Goal: Task Accomplishment & Management: Complete application form

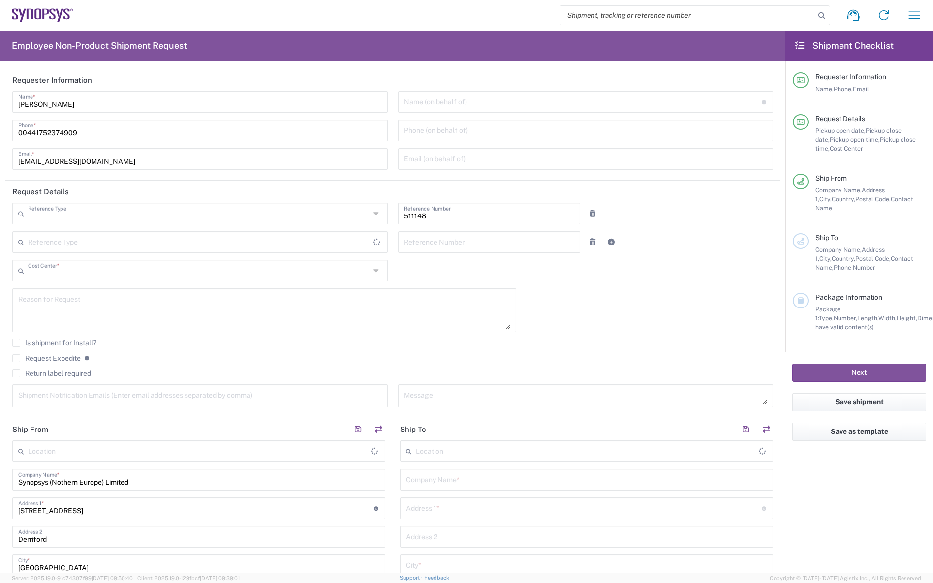
type input "Department"
type input "GB02, DDG, Monashee RD 511148"
type input "United Kingdom"
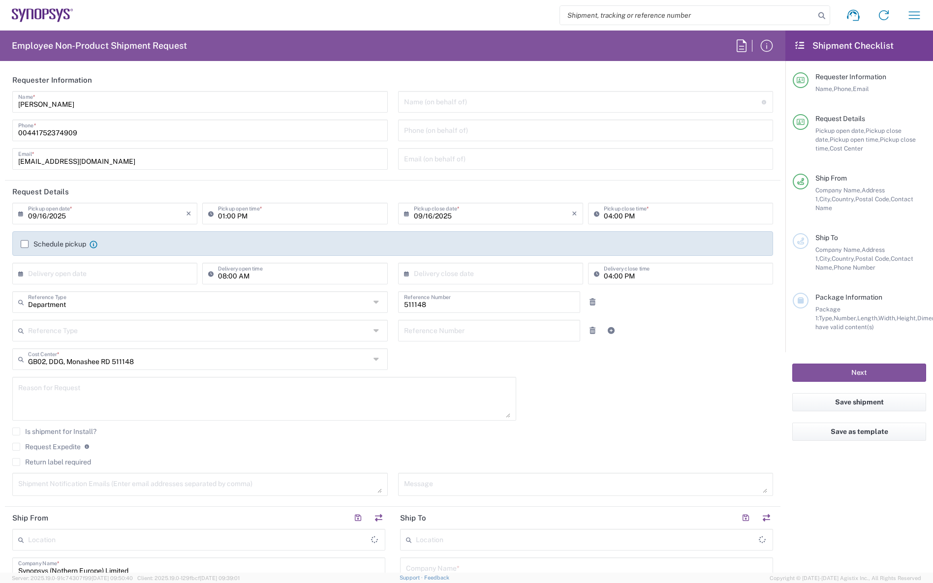
type input "United Kingdom"
type input "Delivered at Place"
type input "Plymouth GB19"
click at [910, 15] on icon "button" at bounding box center [915, 15] width 16 height 16
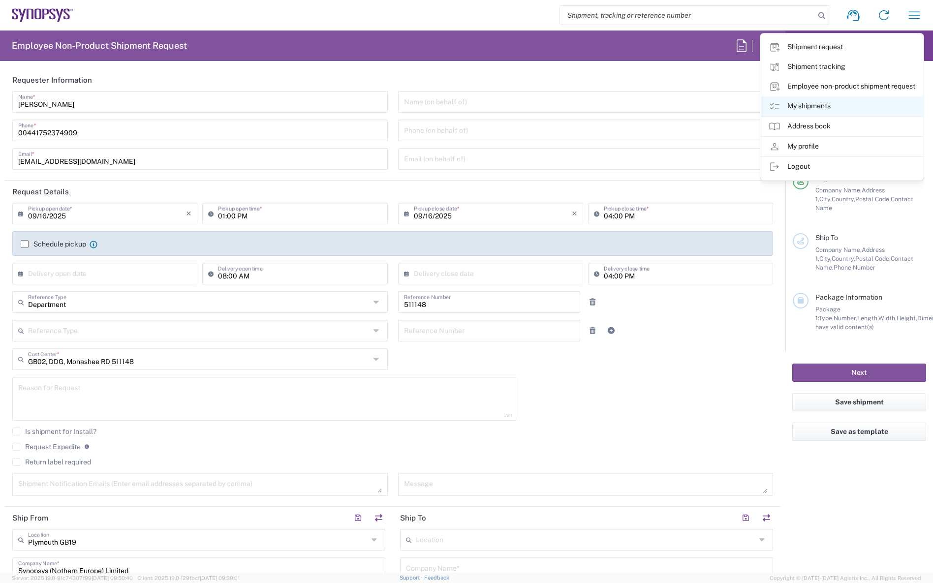
click at [827, 109] on link "My shipments" at bounding box center [842, 106] width 162 height 20
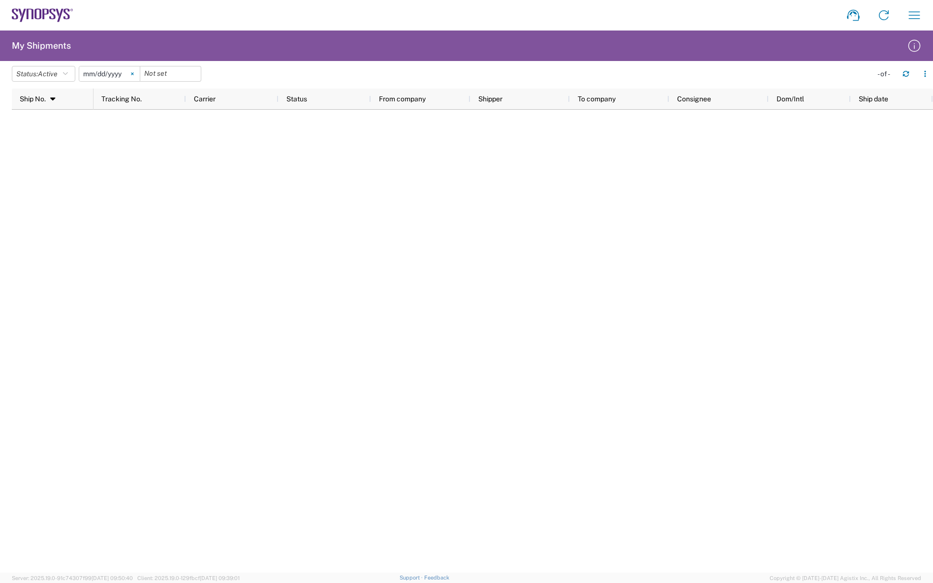
click at [133, 74] on icon at bounding box center [132, 74] width 2 height 2
click at [68, 75] on icon "button" at bounding box center [65, 73] width 5 height 7
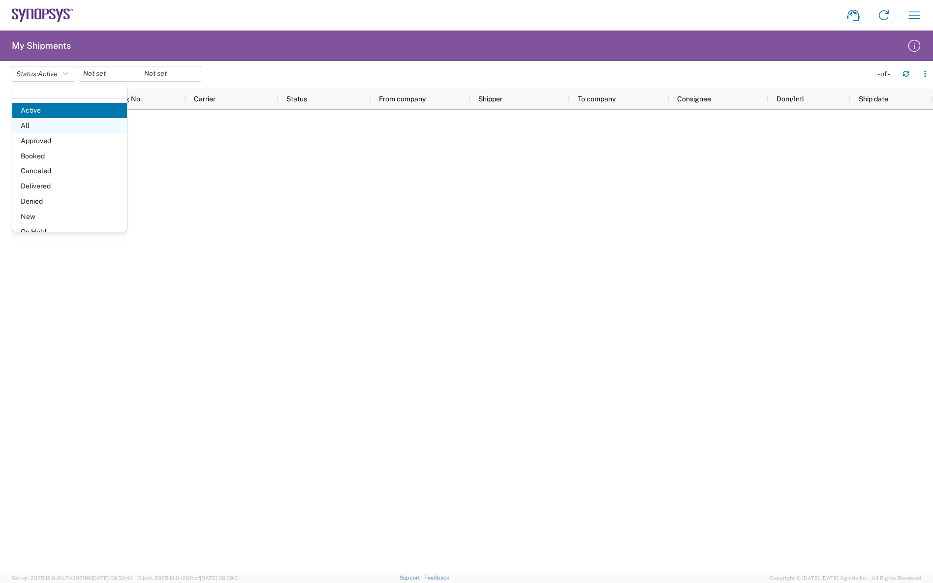
click at [54, 125] on span "All" at bounding box center [69, 125] width 115 height 15
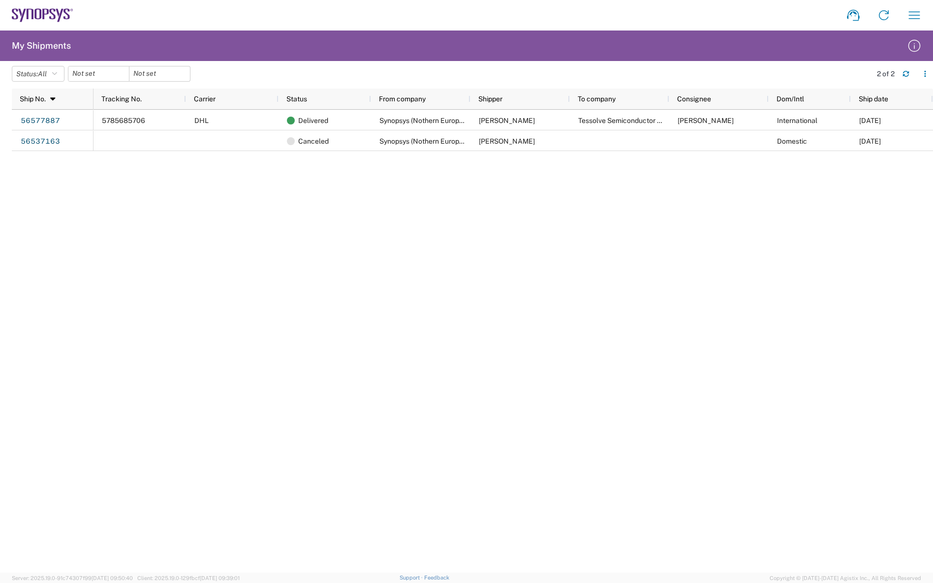
click at [602, 567] on div "5785685706 DHL Delivered Synopsys (Nothern Europe) Limited Steve Pereira Tessol…" at bounding box center [514, 341] width 840 height 463
click at [914, 15] on icon "button" at bounding box center [915, 15] width 16 height 16
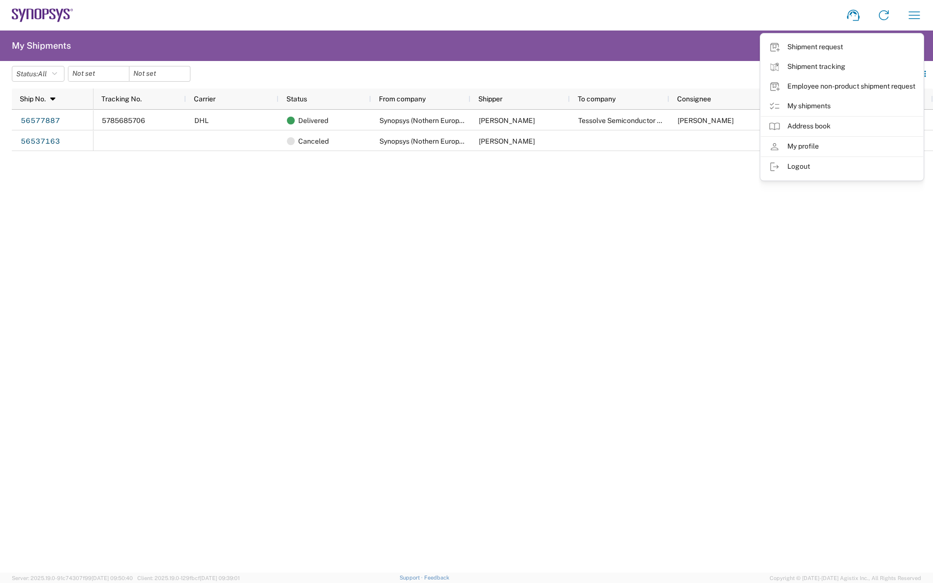
click at [821, 44] on link "Shipment request" at bounding box center [842, 47] width 162 height 20
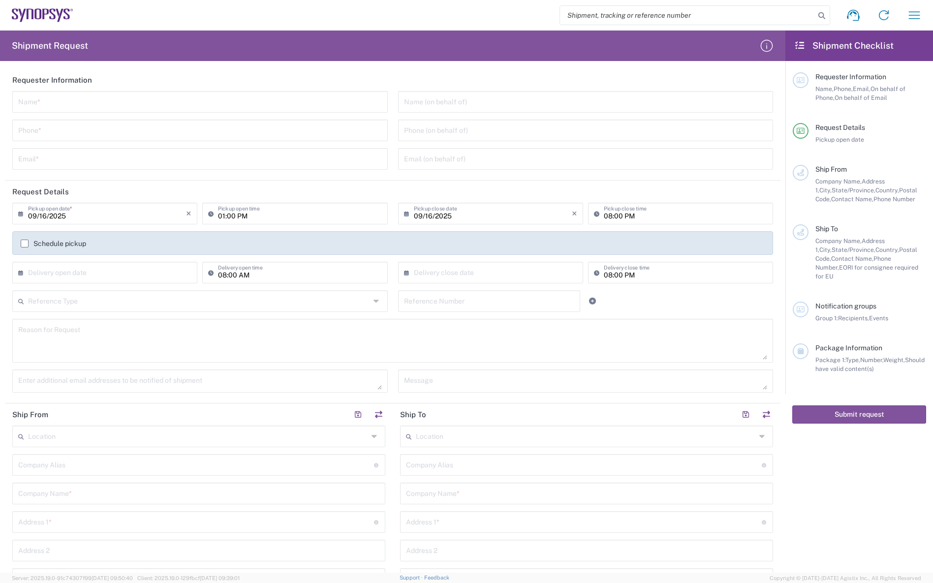
click at [76, 101] on input "text" at bounding box center [200, 101] width 364 height 17
type input "Steve Pereira"
type input "01123707412"
type input "steve.pereira@synopsys.com"
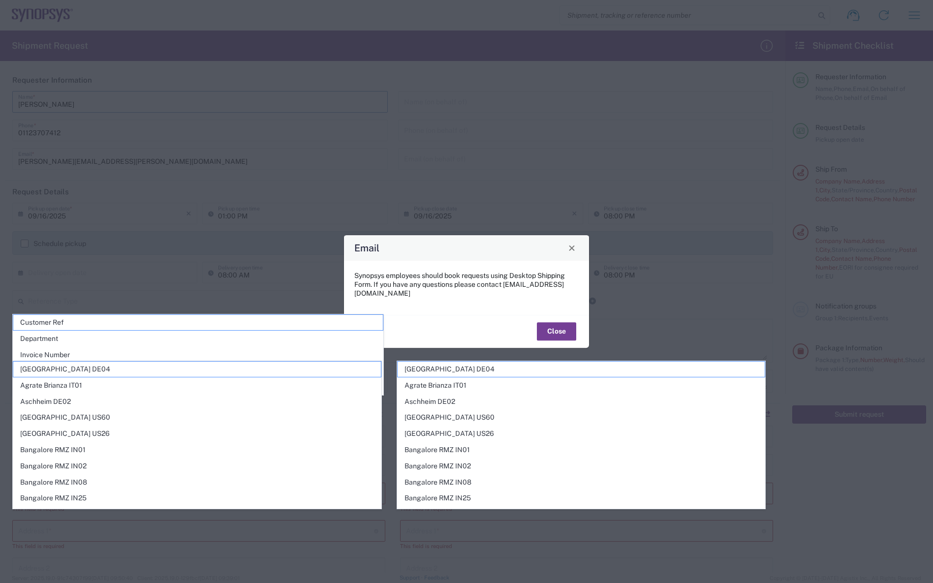
click at [553, 324] on button "Close" at bounding box center [556, 332] width 39 height 18
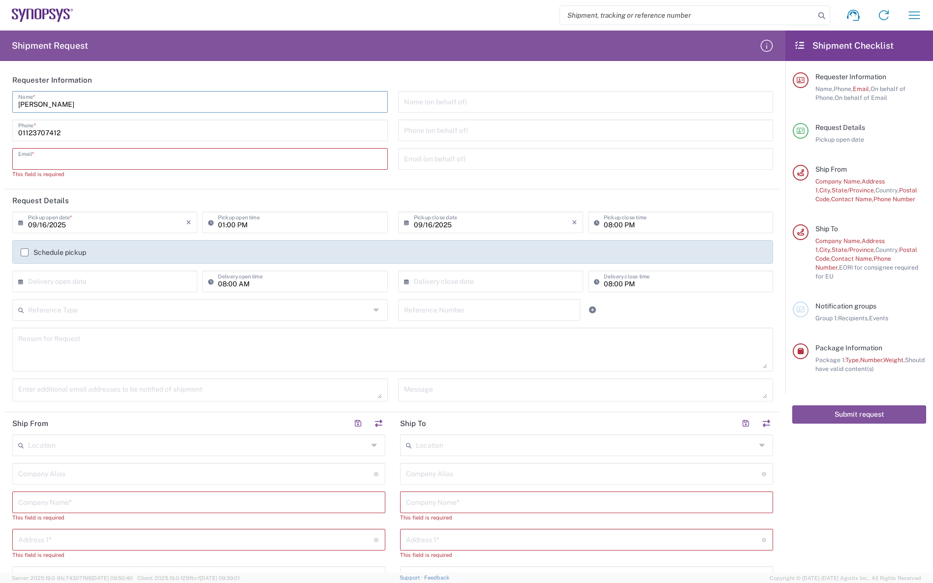
click at [100, 158] on input "text" at bounding box center [200, 158] width 364 height 17
type input "steve.pereira@synopsys.com"
type input "01123707412"
type input "steve.pereira@synopsys.com"
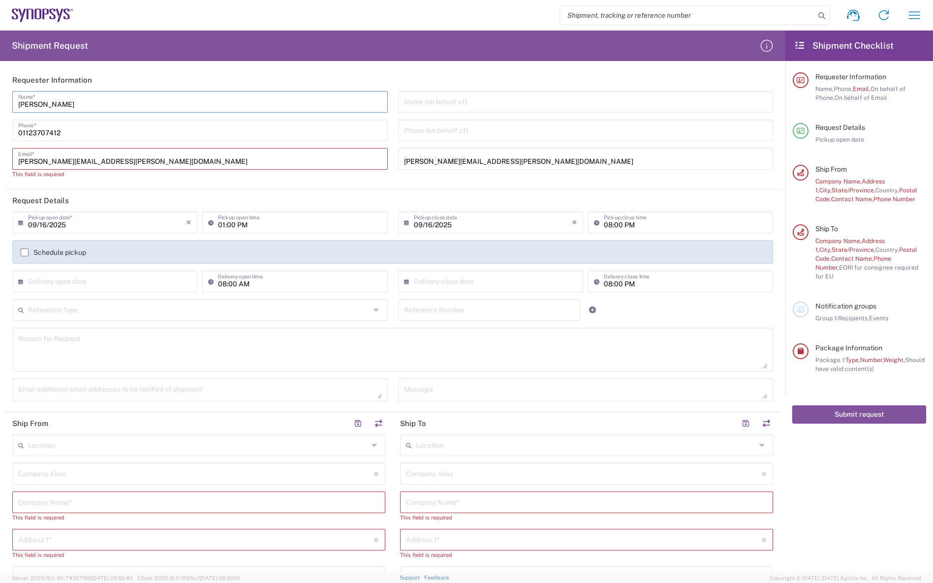
type input "01123707412"
type input "steve.pereira@synopsys.com"
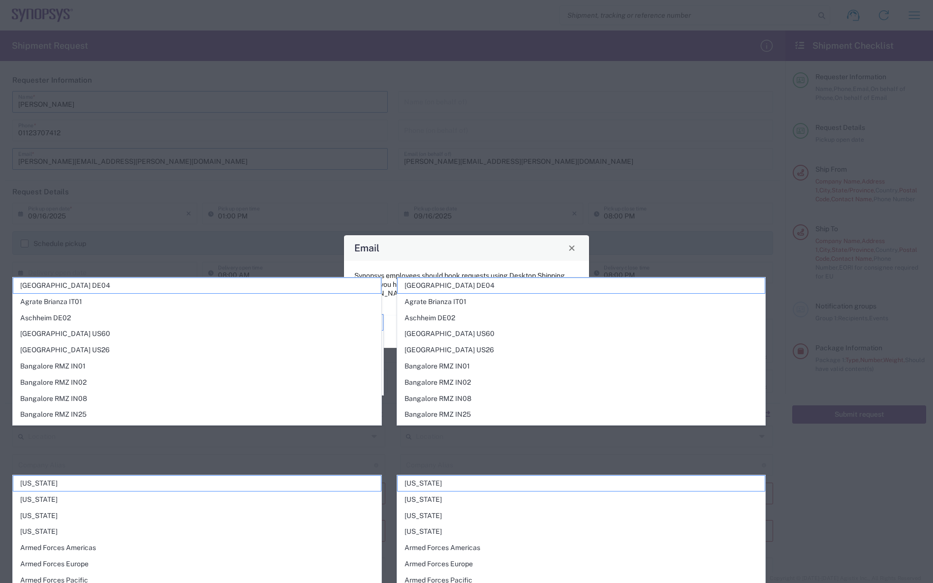
click at [529, 257] on div "Email" at bounding box center [466, 248] width 245 height 26
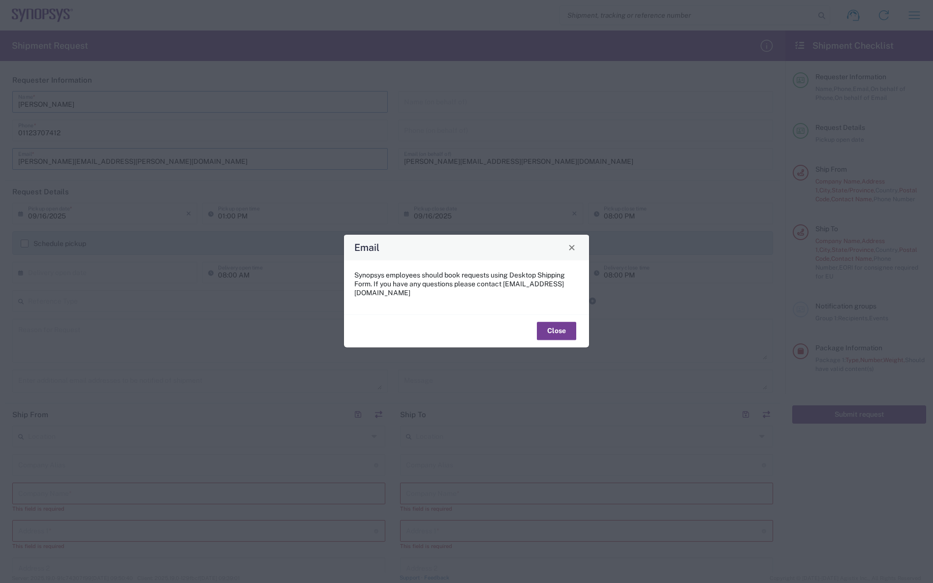
click at [562, 325] on button "Close" at bounding box center [556, 331] width 39 height 18
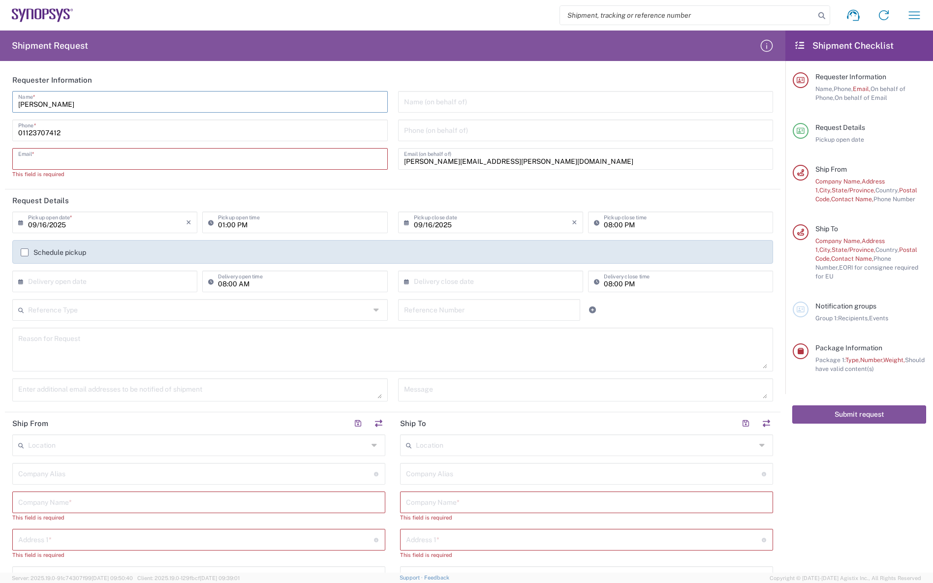
click at [245, 157] on input "text" at bounding box center [200, 158] width 364 height 17
type input "spereira@synopsys.com"
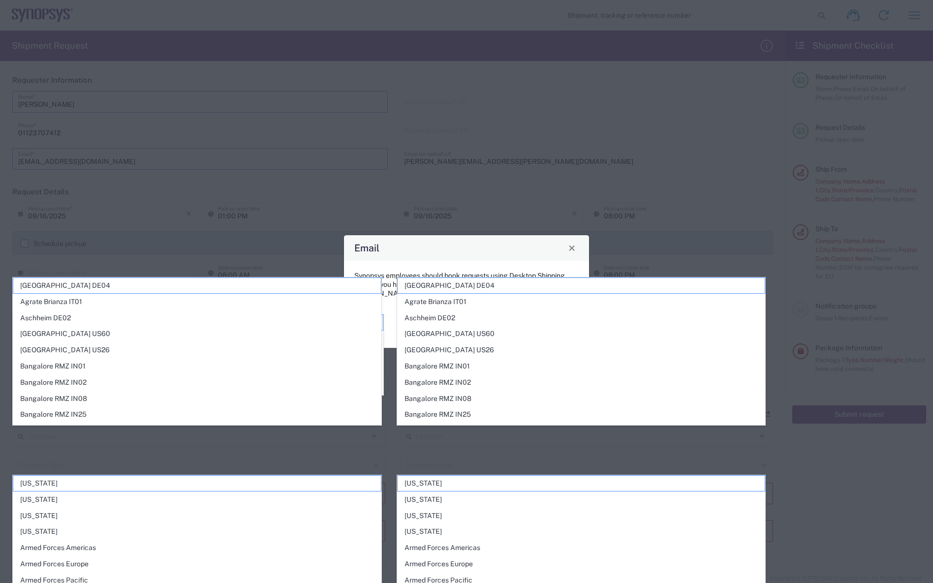
drag, startPoint x: 544, startPoint y: 195, endPoint x: 542, endPoint y: 206, distance: 11.1
click at [543, 198] on div "Email Synopsys employees should book requests using Desktop Shipping Form. If y…" at bounding box center [466, 291] width 933 height 583
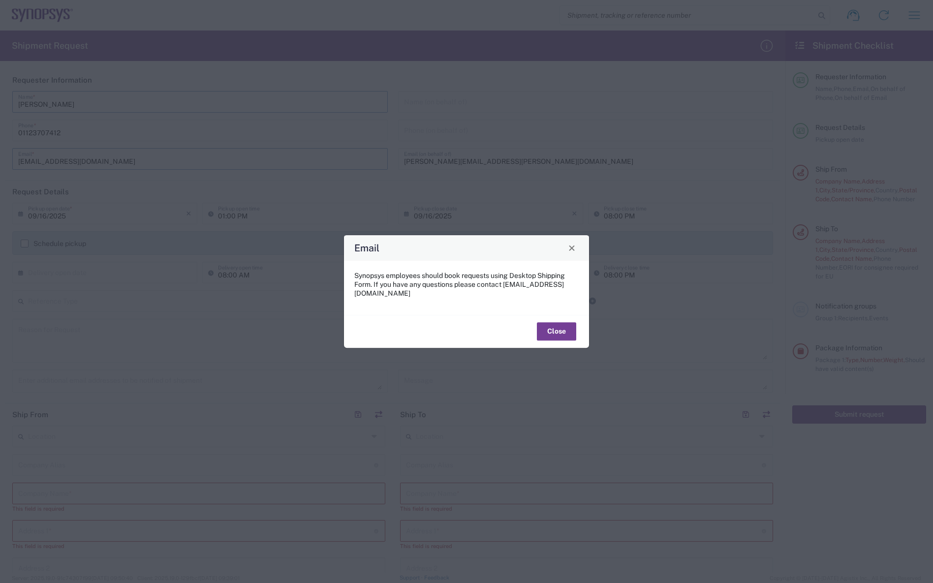
click at [558, 330] on button "Close" at bounding box center [556, 332] width 39 height 18
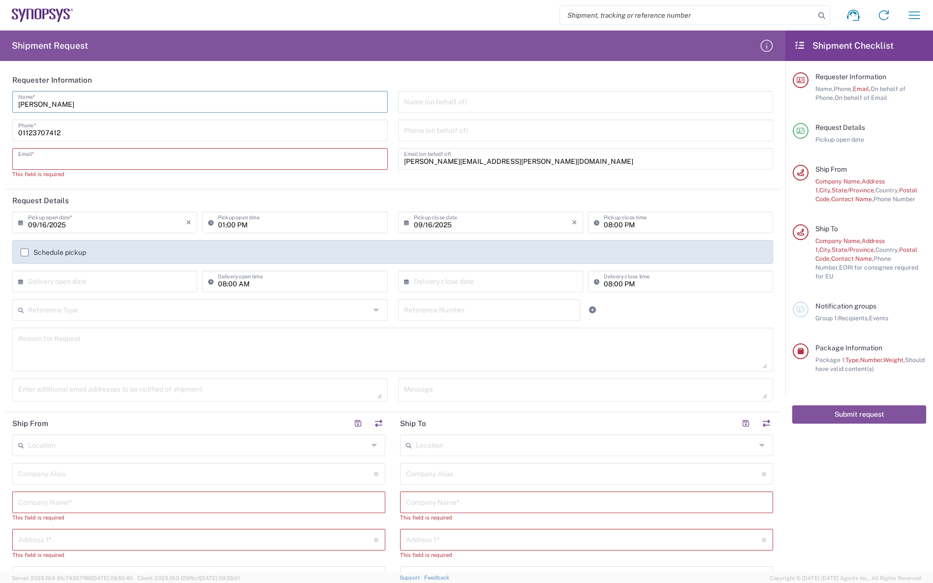
click at [514, 161] on input "steve.pereira@synopsys.com" at bounding box center [586, 158] width 364 height 17
drag, startPoint x: 515, startPoint y: 161, endPoint x: 358, endPoint y: 157, distance: 157.1
click at [358, 157] on div "Steve Pereira Name * 01123707412 Phone * Email * This field is required Name (o…" at bounding box center [392, 138] width 771 height 95
click at [151, 163] on input "text" at bounding box center [200, 158] width 364 height 17
type input "spereira@synopsys.com"
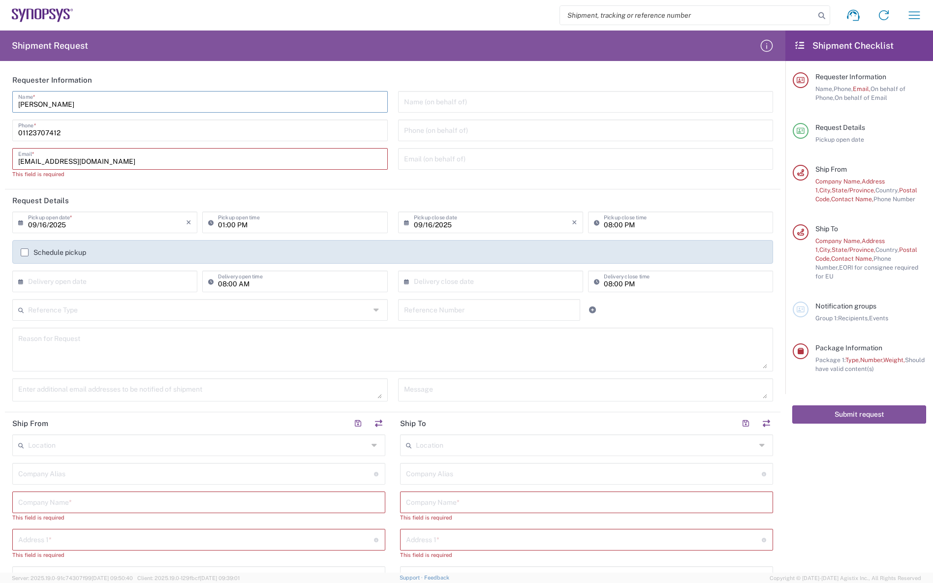
type input "spereira@synopsys.com"
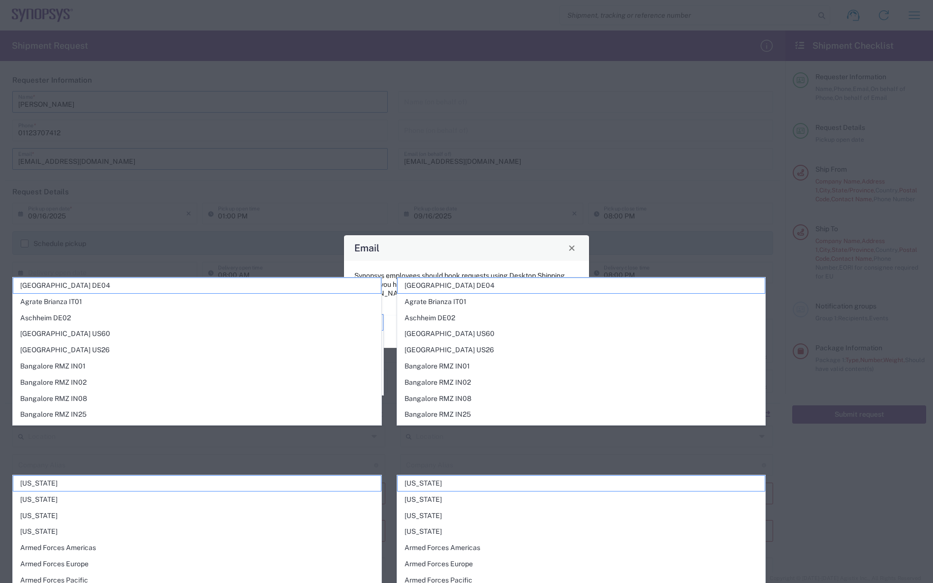
click at [444, 256] on div "Email" at bounding box center [466, 248] width 245 height 26
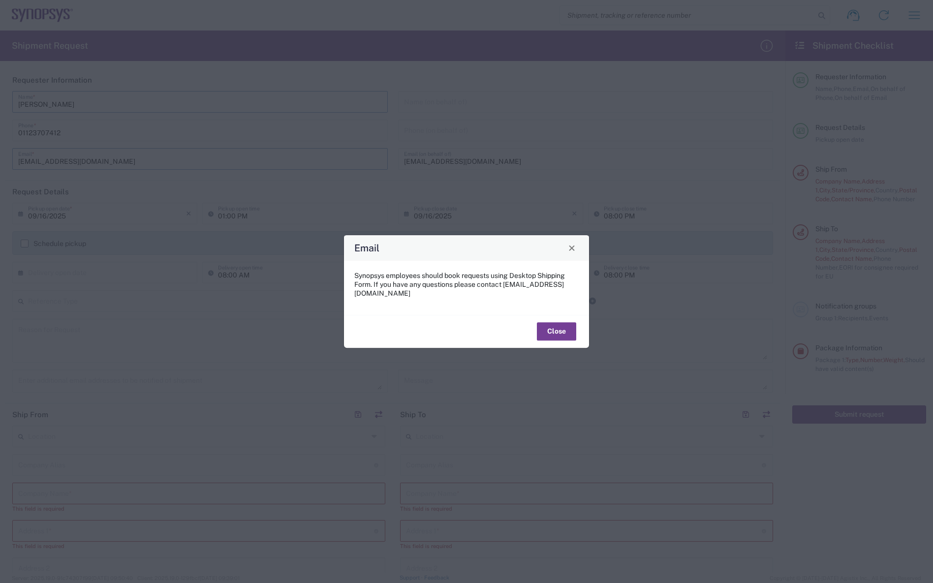
click at [556, 324] on button "Close" at bounding box center [556, 332] width 39 height 18
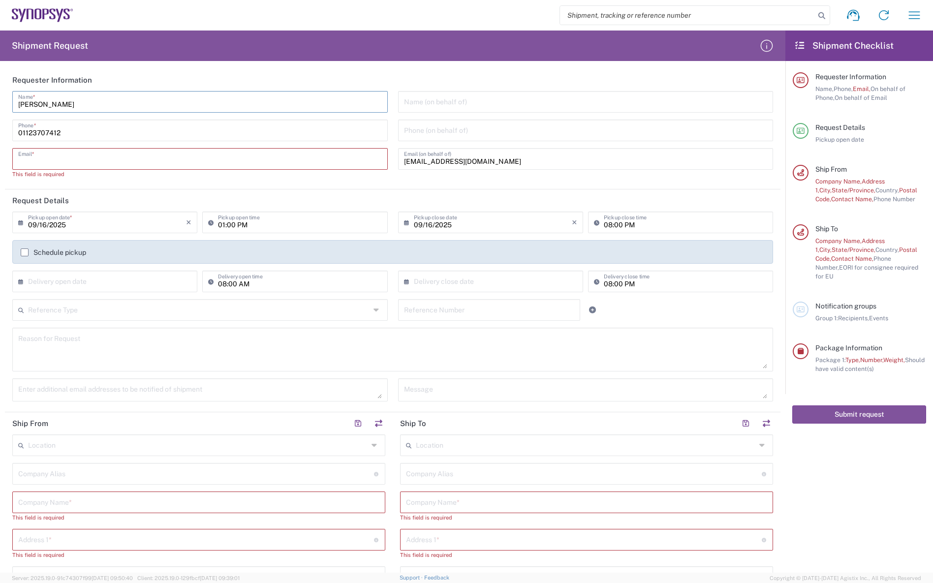
click at [97, 191] on header "Request Details" at bounding box center [393, 201] width 776 height 22
drag, startPoint x: 443, startPoint y: 157, endPoint x: 355, endPoint y: 151, distance: 87.8
click at [355, 151] on div "Steve Pereira Name * 01123707412 Phone * Email * This field is required Name (o…" at bounding box center [392, 138] width 771 height 95
drag, startPoint x: 497, startPoint y: 155, endPoint x: 497, endPoint y: 161, distance: 6.4
click at [497, 158] on input "spereira@synopsys.com" at bounding box center [586, 158] width 364 height 17
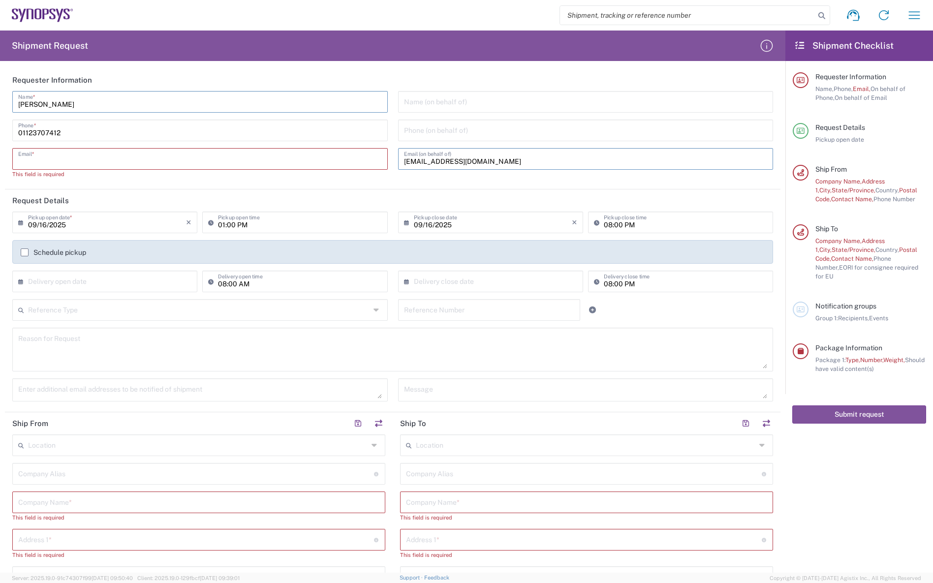
drag, startPoint x: 482, startPoint y: 160, endPoint x: 362, endPoint y: 167, distance: 119.8
click at [362, 167] on div "Steve Pereira Name * 01123707412 Phone * Email * This field is required Name (o…" at bounding box center [392, 138] width 771 height 95
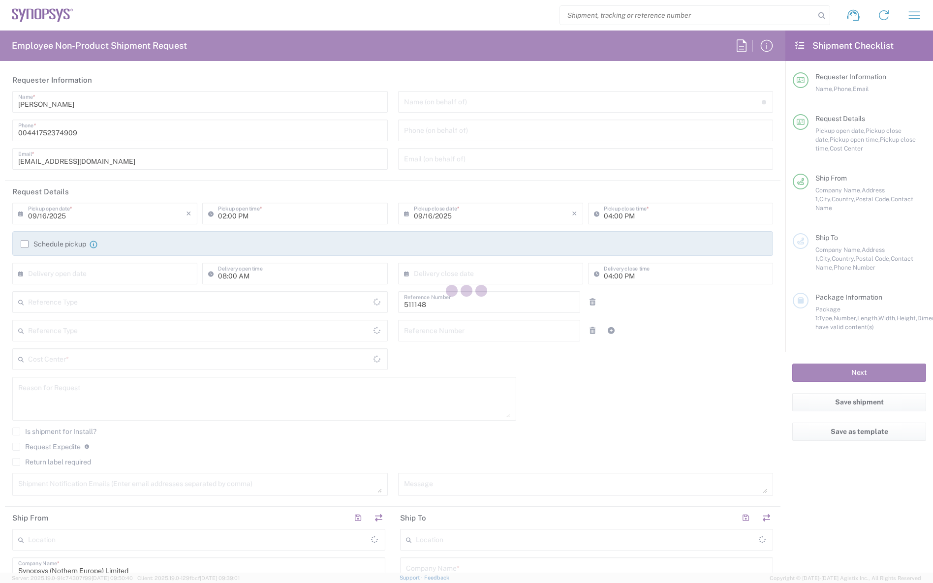
type input "Department"
type input "GB02, DDG, Monashee RD 511148"
type input "Delivered at Place"
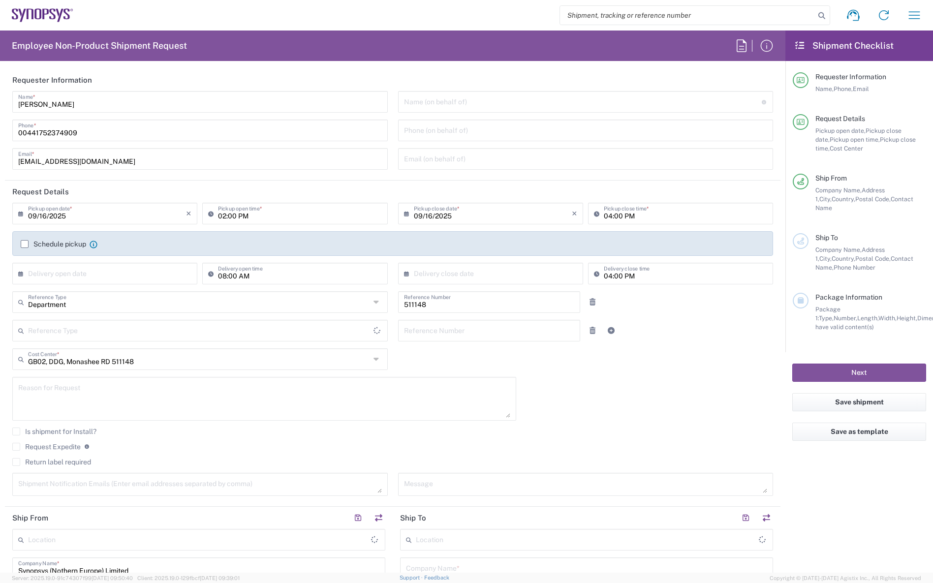
type input "United Kingdom"
type input "Plymouth GB19"
click at [374, 330] on icon at bounding box center [378, 331] width 8 height 16
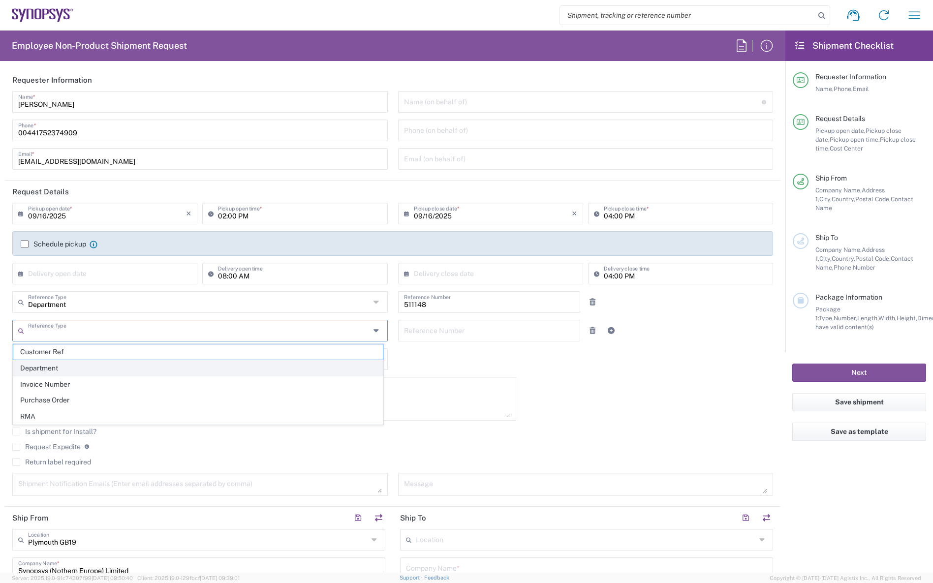
click at [51, 365] on span "Department" at bounding box center [198, 368] width 370 height 15
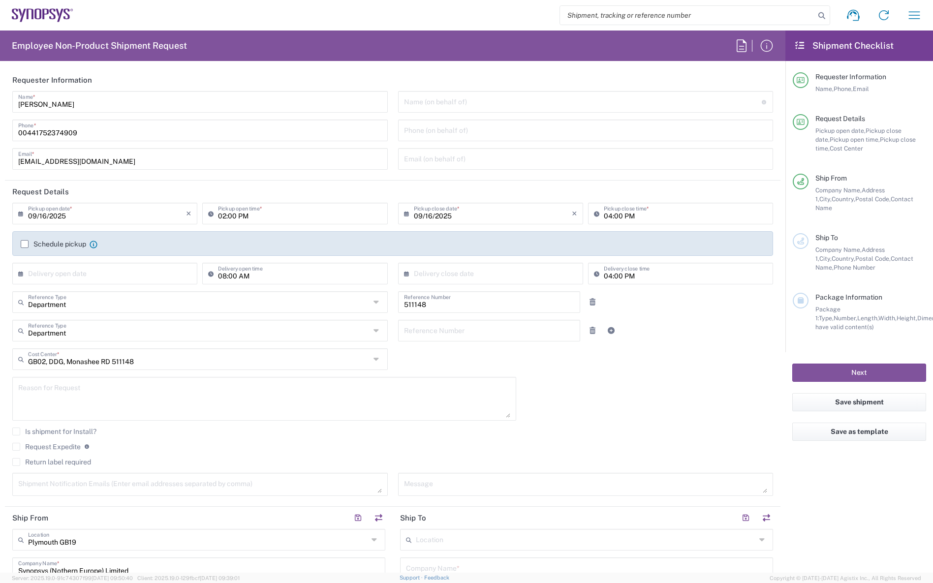
click at [374, 330] on icon at bounding box center [378, 331] width 8 height 16
type input "Department"
click at [374, 330] on icon at bounding box center [378, 331] width 8 height 16
click at [374, 331] on icon at bounding box center [378, 331] width 8 height 16
click at [445, 338] on input "text" at bounding box center [489, 329] width 171 height 17
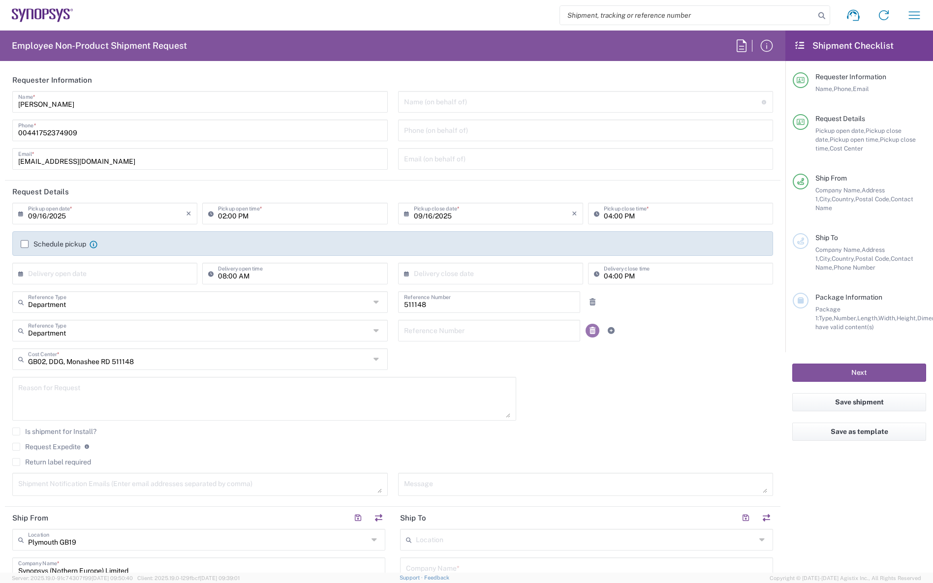
click at [588, 329] on icon at bounding box center [592, 330] width 9 height 7
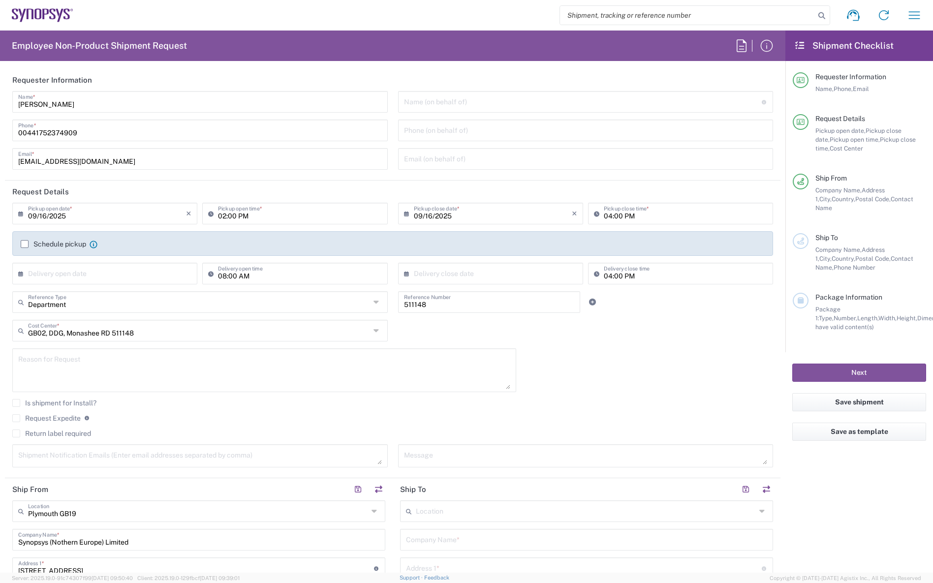
click at [95, 366] on textarea at bounding box center [264, 370] width 492 height 38
click at [144, 365] on textarea "Sending replacement parts to" at bounding box center [264, 370] width 492 height 38
click at [113, 363] on textarea "Sending replacement parts to Innovotek" at bounding box center [264, 370] width 492 height 38
type textarea "Sending replacement parts to contractor: Innovotek"
click at [161, 413] on div "Is shipment for Install?" at bounding box center [392, 406] width 761 height 15
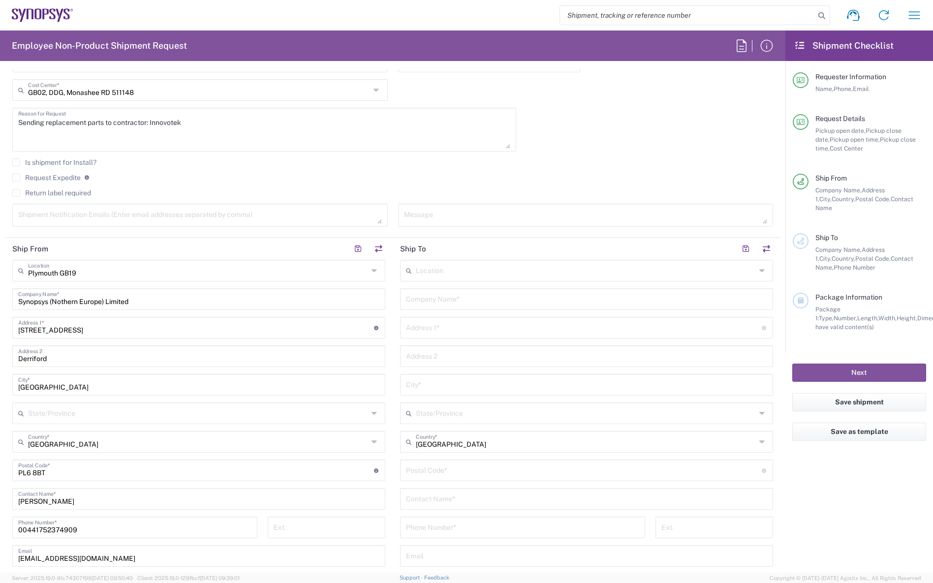
scroll to position [246, 0]
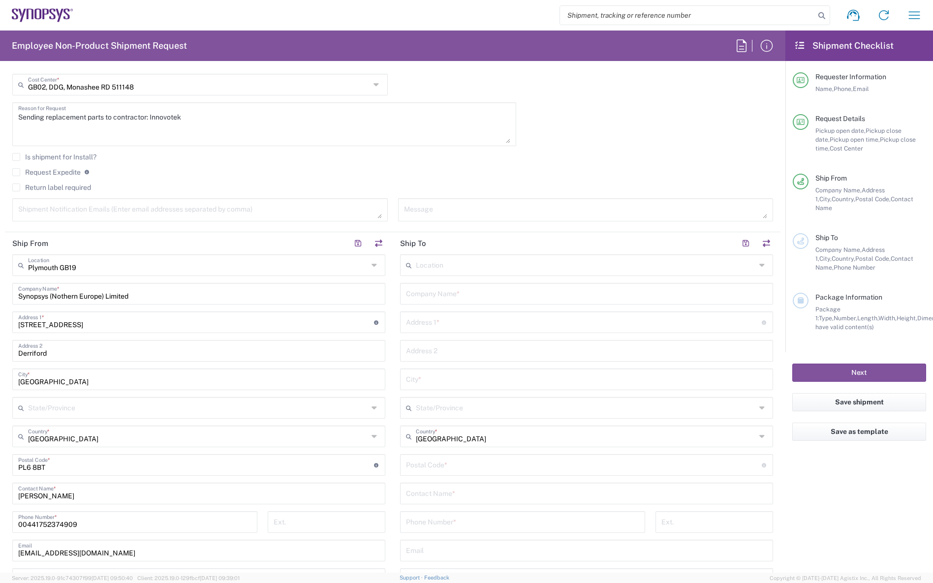
click at [456, 269] on input "text" at bounding box center [586, 264] width 340 height 17
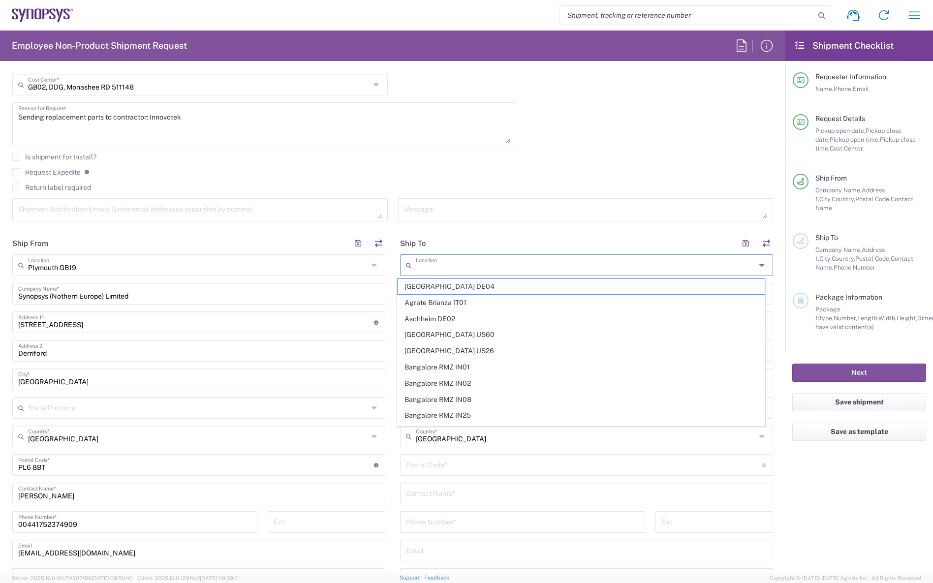
click at [469, 243] on header "Ship To" at bounding box center [587, 243] width 388 height 22
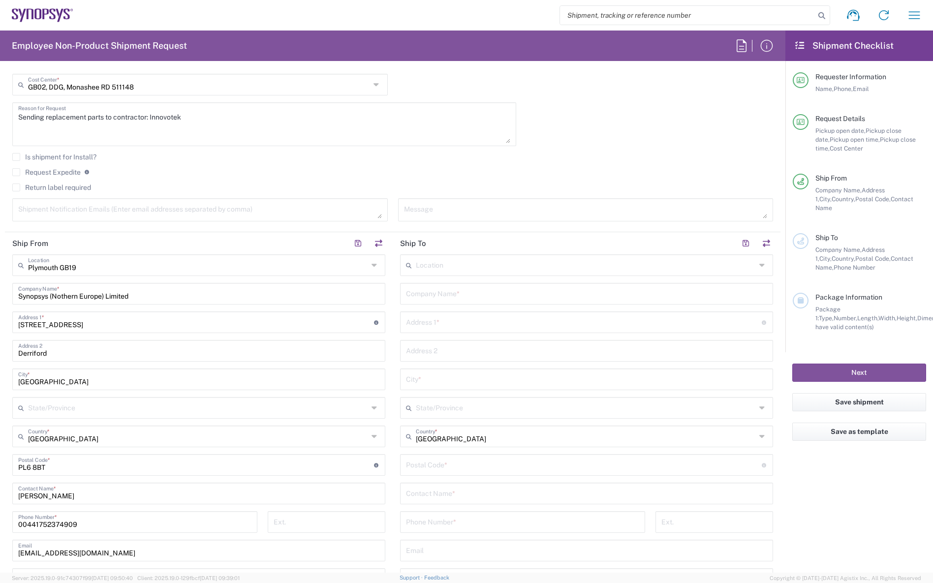
click at [434, 295] on input "text" at bounding box center [586, 293] width 361 height 17
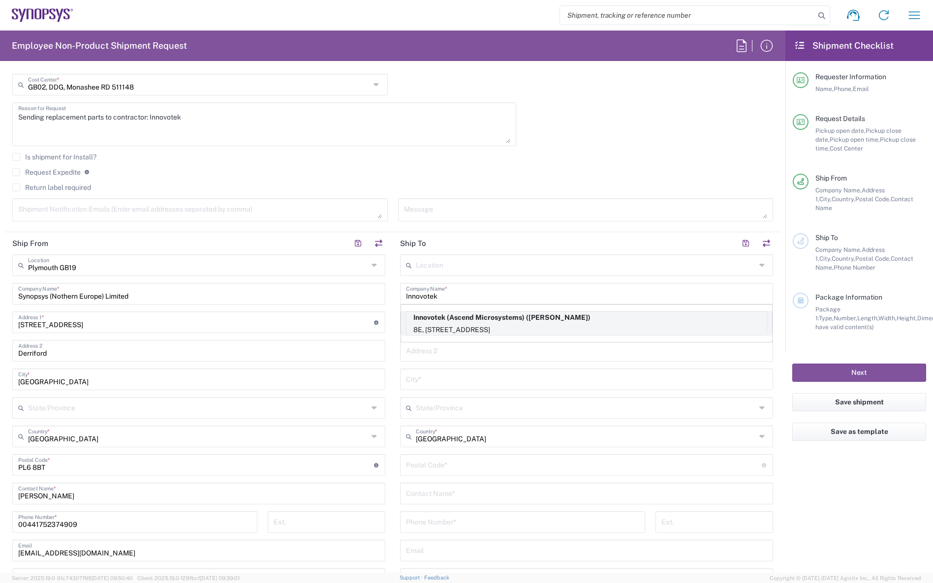
click at [489, 329] on p "8E, Jalan Teknologi 3/6 Kawasan Perindustrian Nouvelle Lot 8, Kota Damansara PJ…" at bounding box center [587, 330] width 360 height 12
type input "Innovotek (Ascend Microsystems)"
type input "8E, Jalan Teknologi 3/6 Kawasan Perindustrian Nouvelle Lot 8"
type input "Kota Damansara PJU 5, Taman Sains Selangor"
type input "Petaling Jaya"
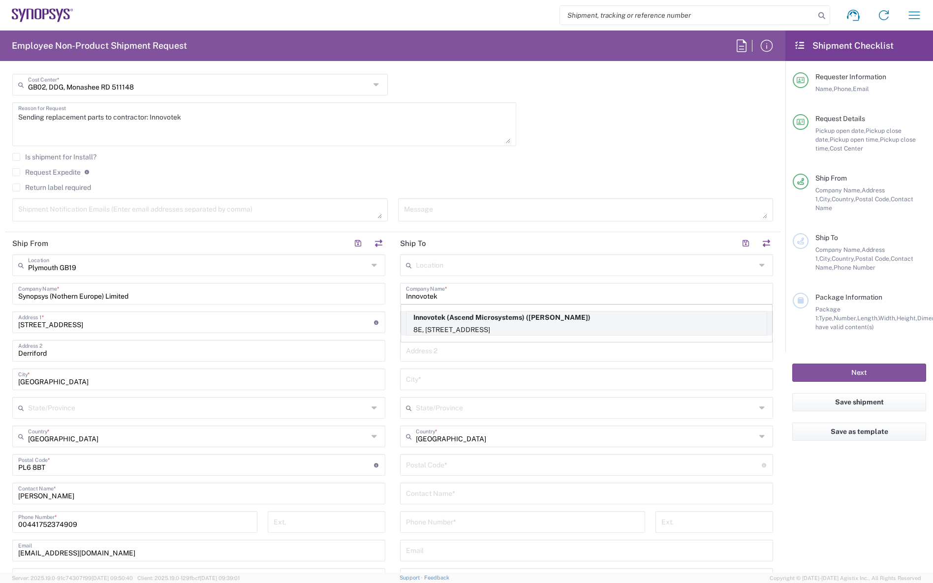
type input "Malaysia"
type input "47810"
type input "Thiru Kumaran"
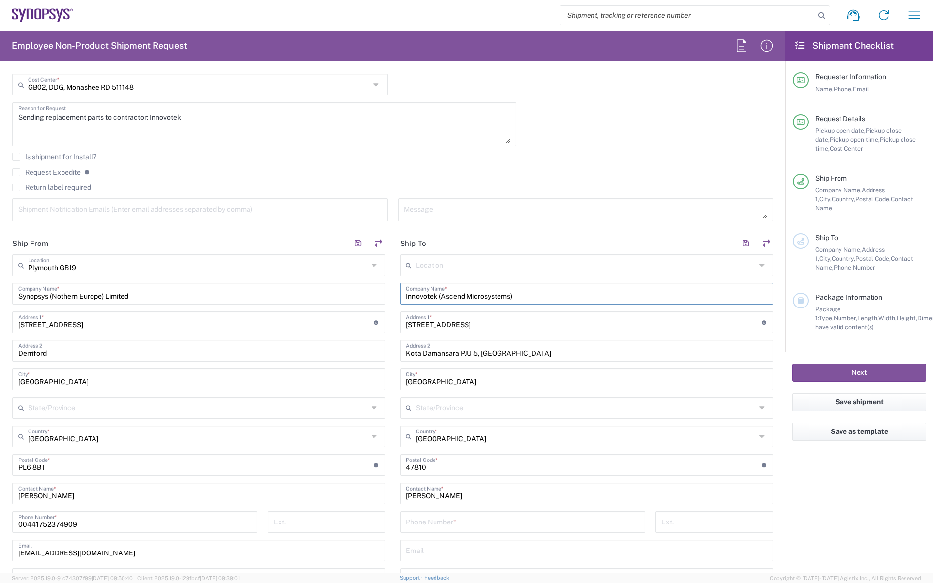
type input "Selangor"
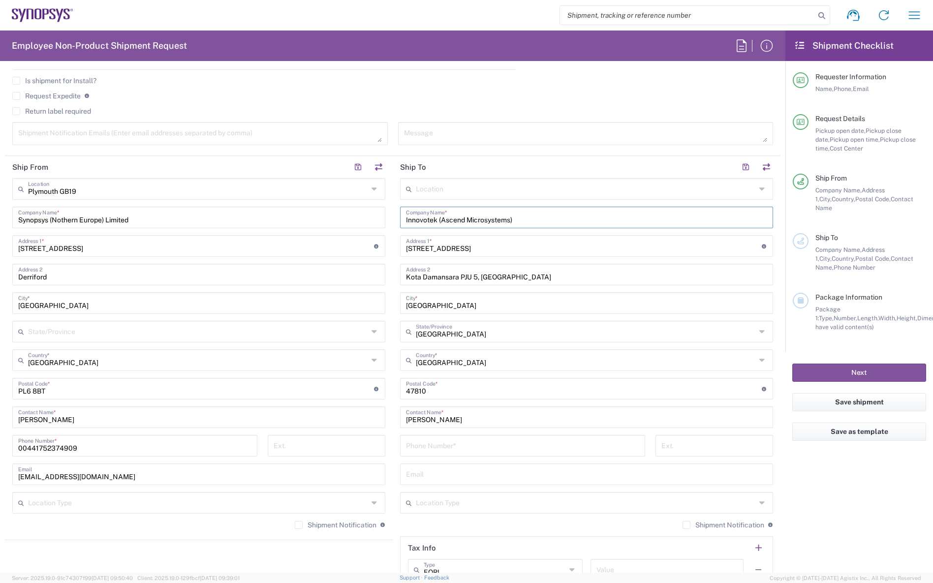
scroll to position [443, 0]
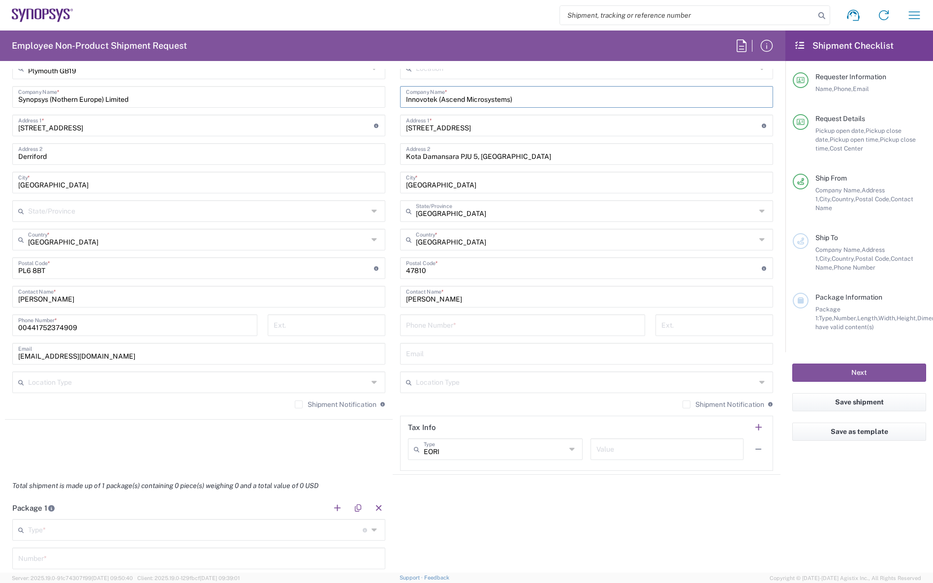
click at [429, 332] on input "tel" at bounding box center [522, 324] width 233 height 17
click at [406, 325] on input "tel" at bounding box center [522, 324] width 233 height 17
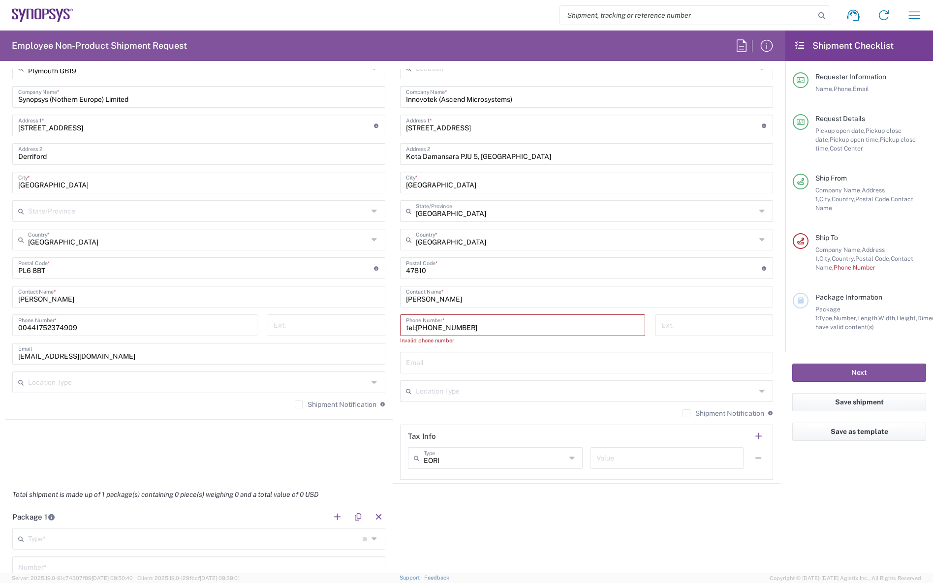
click at [509, 325] on input "tel:+6011-23707412" at bounding box center [522, 324] width 233 height 17
click at [465, 331] on input "tel:+6011-23707412" at bounding box center [522, 324] width 233 height 17
click at [442, 328] on input "tel:+6011-23707412" at bounding box center [522, 324] width 233 height 17
click at [412, 326] on input "tel:+6011-23707412" at bounding box center [522, 324] width 233 height 17
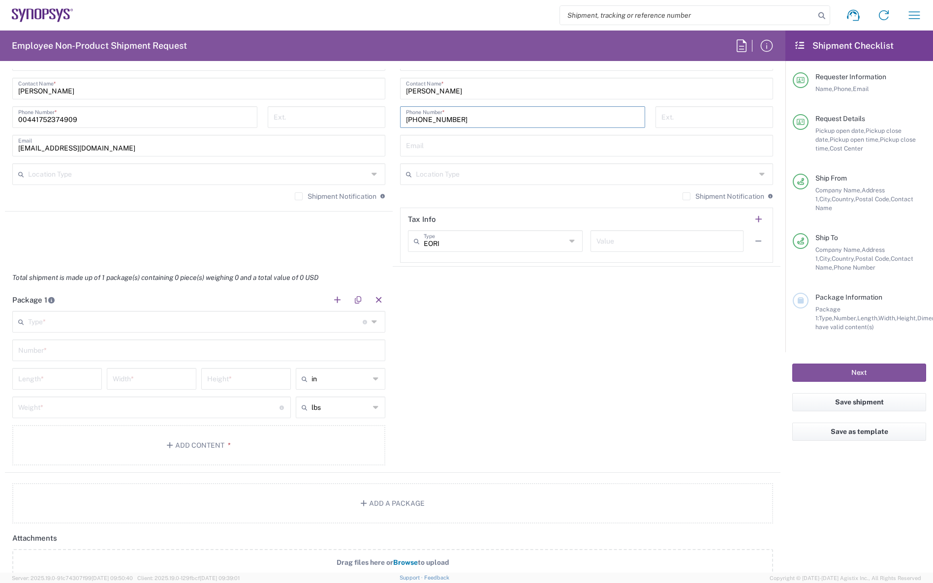
scroll to position [689, 0]
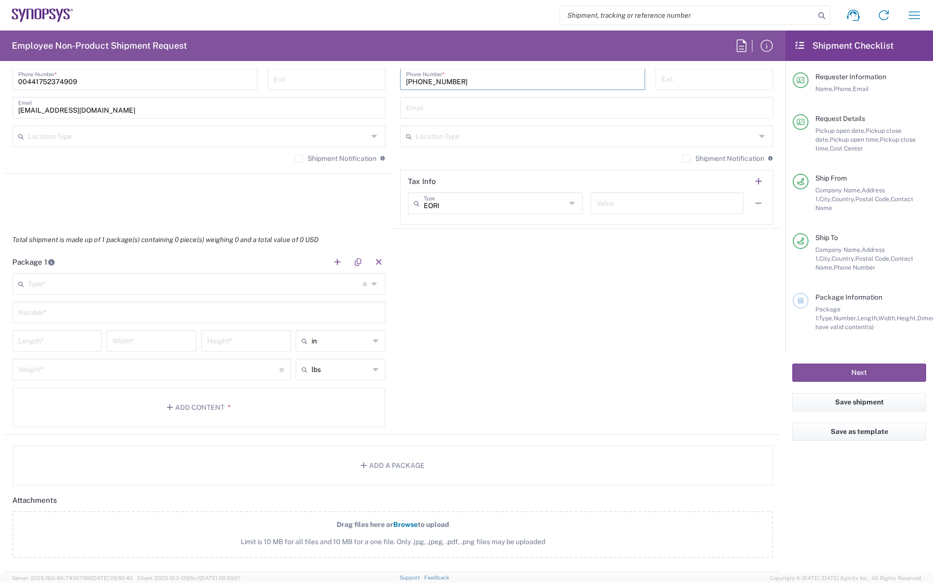
type input "+6011-23707412"
click at [545, 207] on input "text" at bounding box center [495, 202] width 142 height 17
click at [557, 207] on input "text" at bounding box center [495, 202] width 142 height 17
click at [617, 283] on div "Package 1 Type * Material used to package goods Bale(s) Basket(s) Bolt(s) Bottl…" at bounding box center [393, 343] width 776 height 184
type input "EORI"
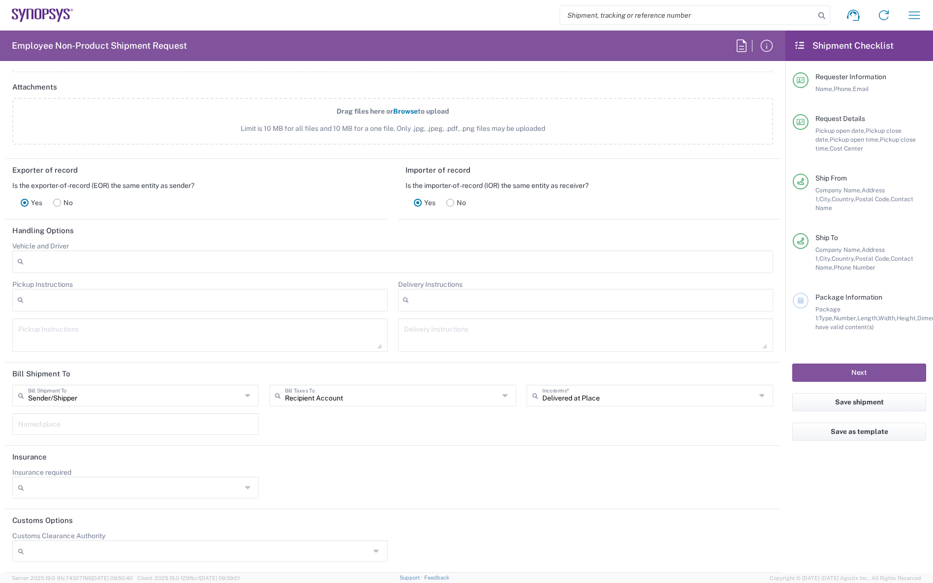
scroll to position [709, 0]
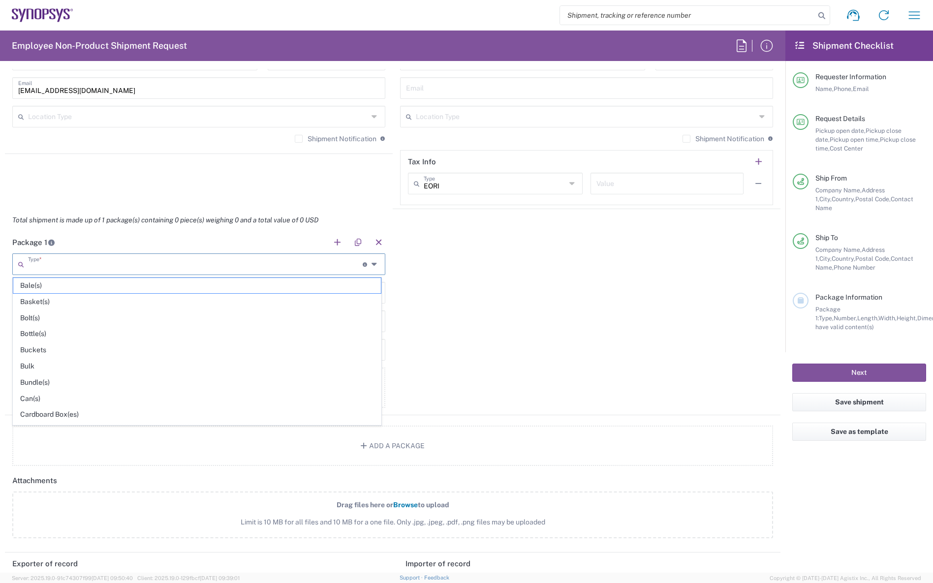
click at [126, 266] on input "text" at bounding box center [195, 263] width 335 height 17
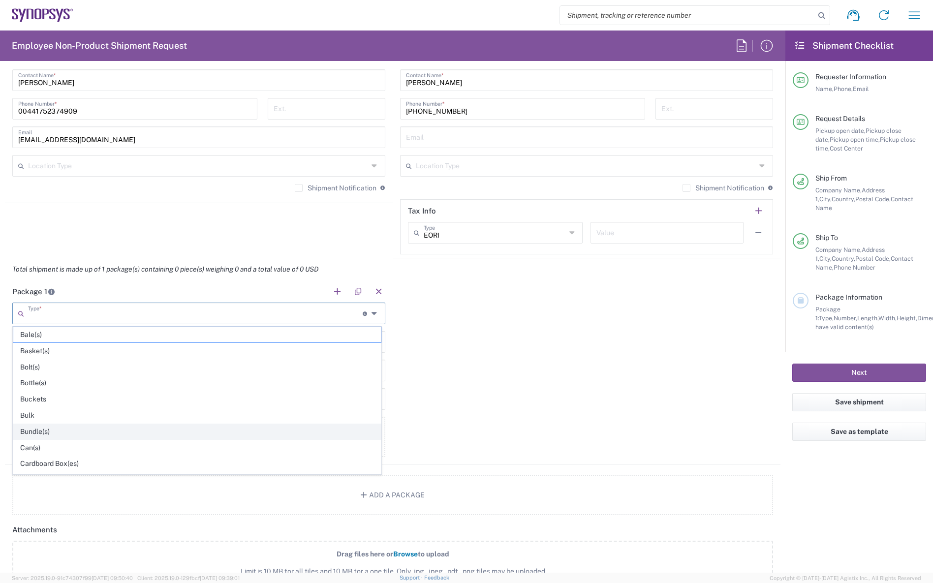
scroll to position [49, 0]
click at [50, 414] on span "Cardboard Box(es)" at bounding box center [197, 414] width 368 height 15
type input "Cardboard Box(es)"
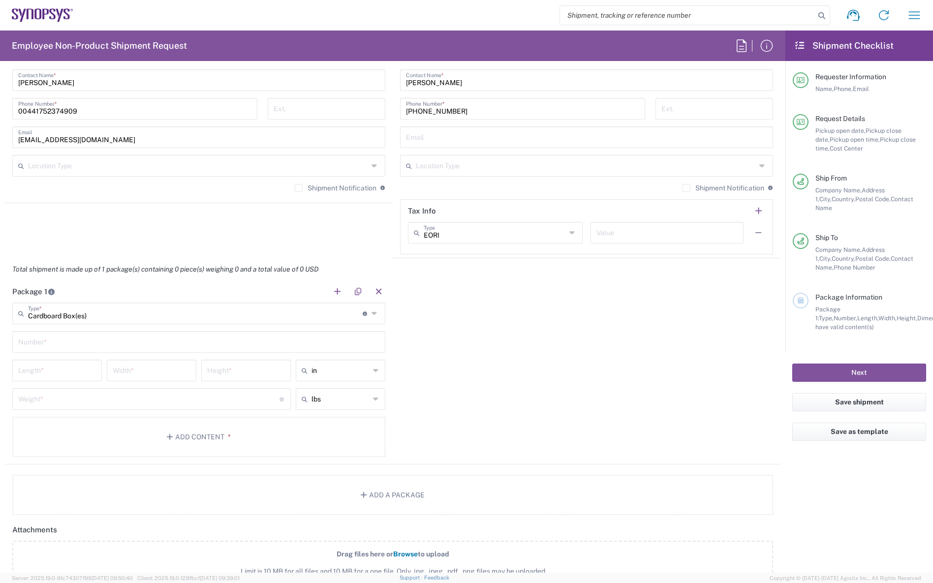
click at [52, 345] on input "text" at bounding box center [198, 341] width 361 height 17
type input "1"
click at [359, 377] on input "text" at bounding box center [341, 371] width 58 height 16
click at [323, 409] on span "cm" at bounding box center [337, 408] width 87 height 15
type input "cm"
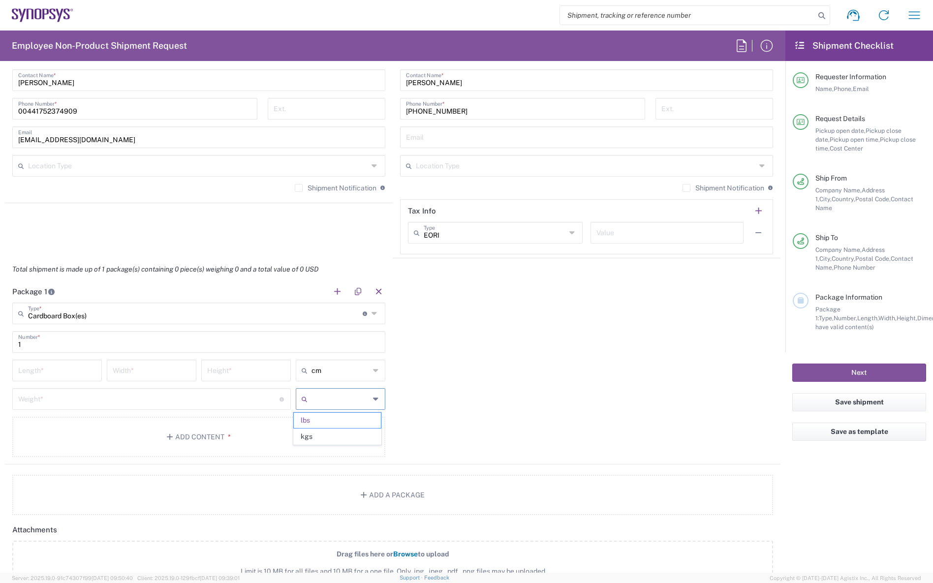
click at [349, 403] on input "text" at bounding box center [341, 399] width 58 height 16
click at [336, 435] on span "kgs" at bounding box center [337, 436] width 87 height 15
type input "kgs"
click at [214, 402] on input "number" at bounding box center [148, 398] width 261 height 17
type input "0.75"
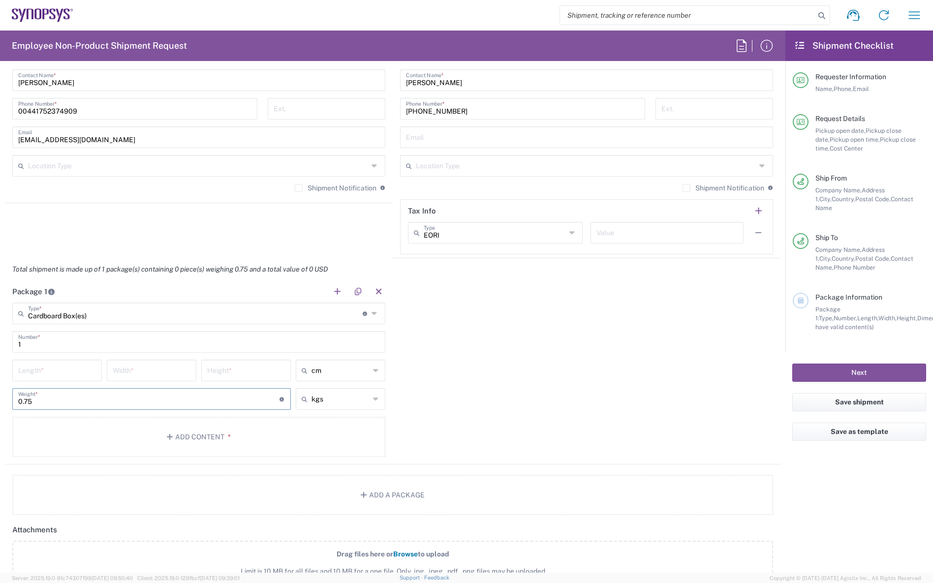
click at [71, 372] on input "number" at bounding box center [57, 369] width 78 height 17
type input "41"
type input "21"
type input "12"
click at [177, 438] on button "Add Content *" at bounding box center [198, 437] width 373 height 40
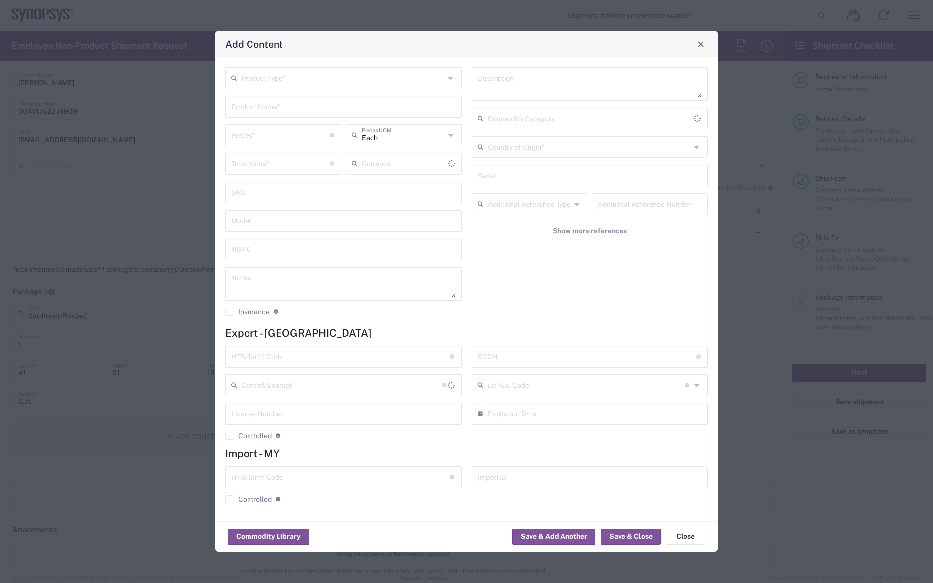
type input "US Dollar"
click at [314, 81] on input "text" at bounding box center [342, 77] width 203 height 17
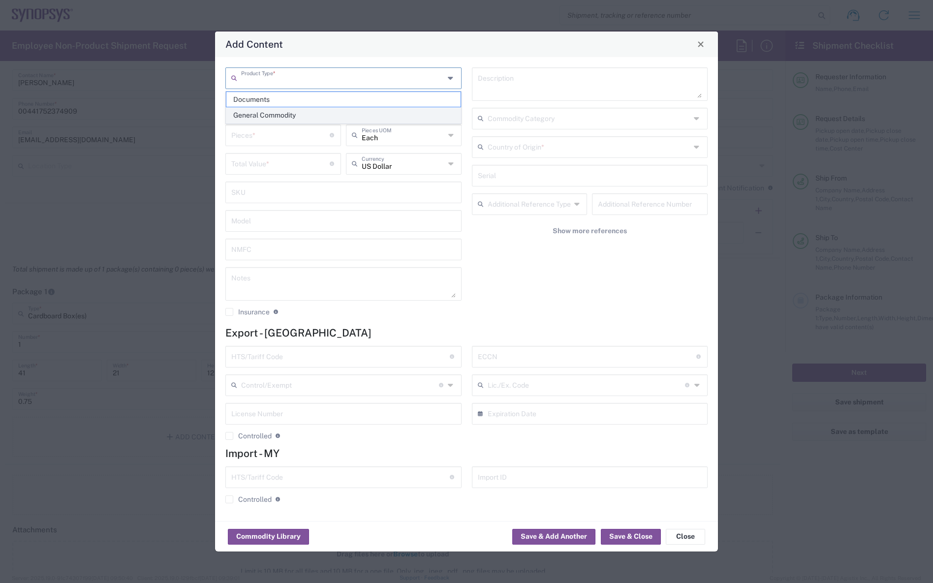
click at [272, 115] on span "General Commodity" at bounding box center [343, 115] width 234 height 15
type input "General Commodity"
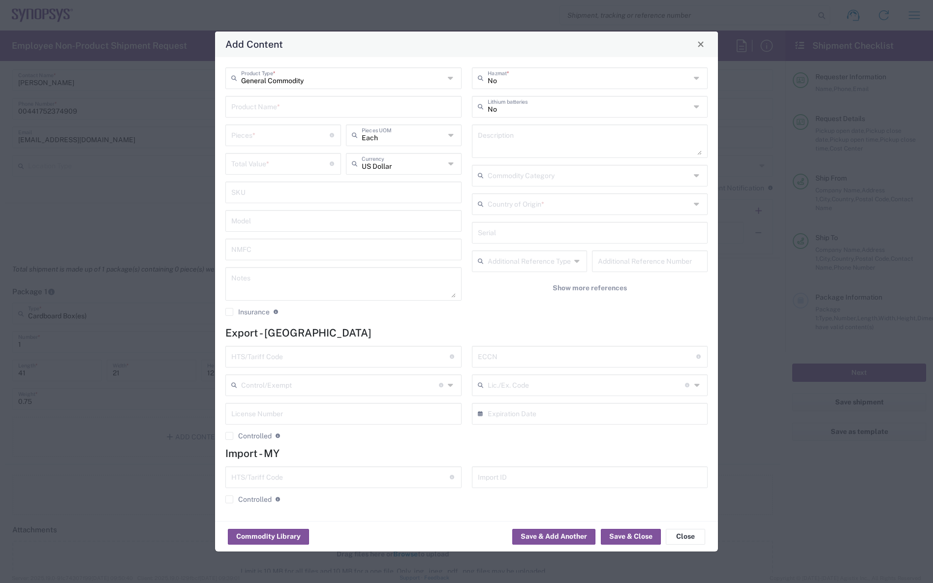
click at [294, 111] on input "text" at bounding box center [343, 105] width 224 height 17
type input "256 BGA-0.55 Dedicated socket, Testing Equipmwnt"
click at [285, 140] on input "number" at bounding box center [280, 134] width 98 height 17
type input "4"
click at [278, 167] on input "number" at bounding box center [280, 163] width 98 height 17
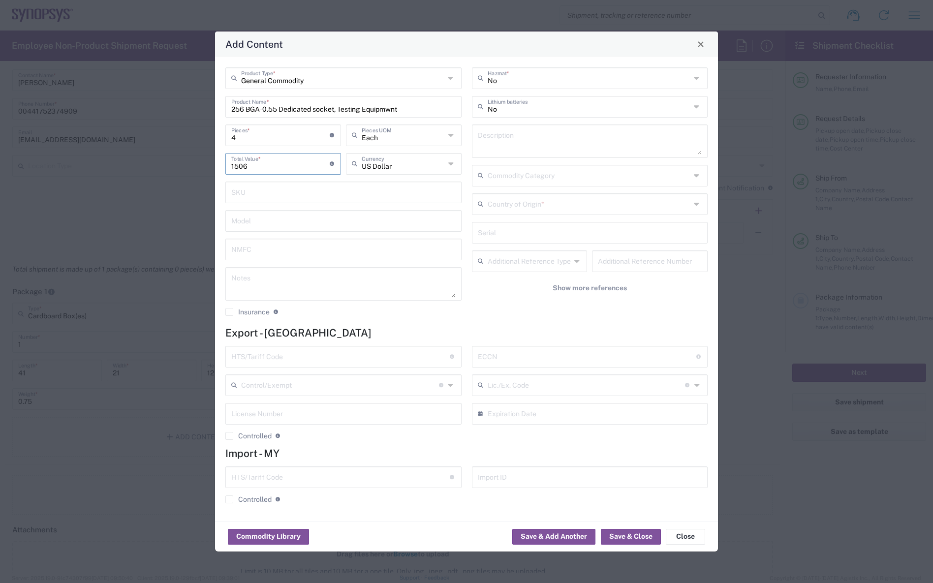
type input "1506"
click at [317, 196] on input "text" at bounding box center [343, 191] width 224 height 17
click at [523, 176] on input "text" at bounding box center [589, 174] width 203 height 17
click at [531, 143] on textarea at bounding box center [590, 141] width 224 height 28
type textarea "Mechanical socket"
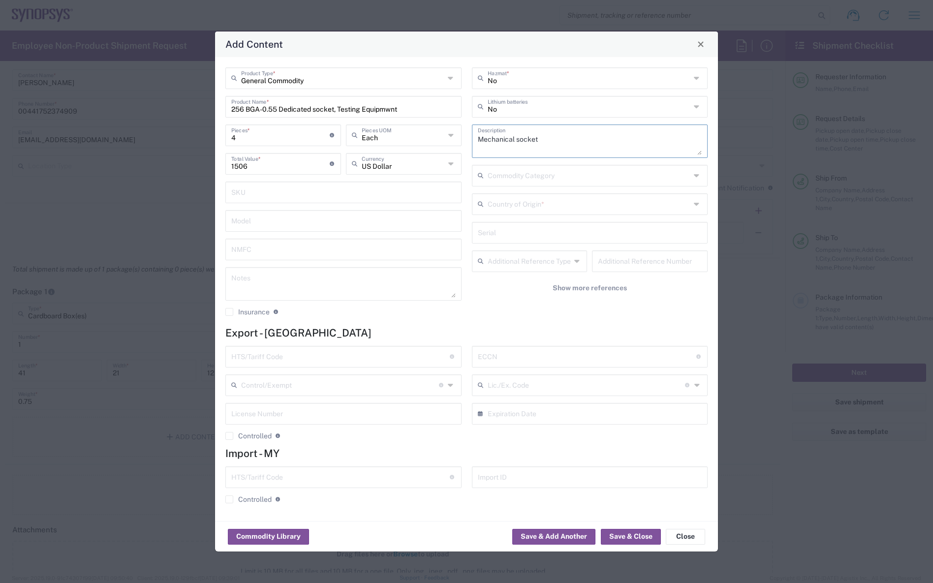
click at [601, 184] on div "Commodity Category" at bounding box center [590, 176] width 236 height 22
click at [610, 174] on input "text" at bounding box center [589, 174] width 203 height 17
click at [503, 234] on input "text" at bounding box center [590, 231] width 224 height 17
click at [507, 202] on input "text" at bounding box center [589, 203] width 203 height 17
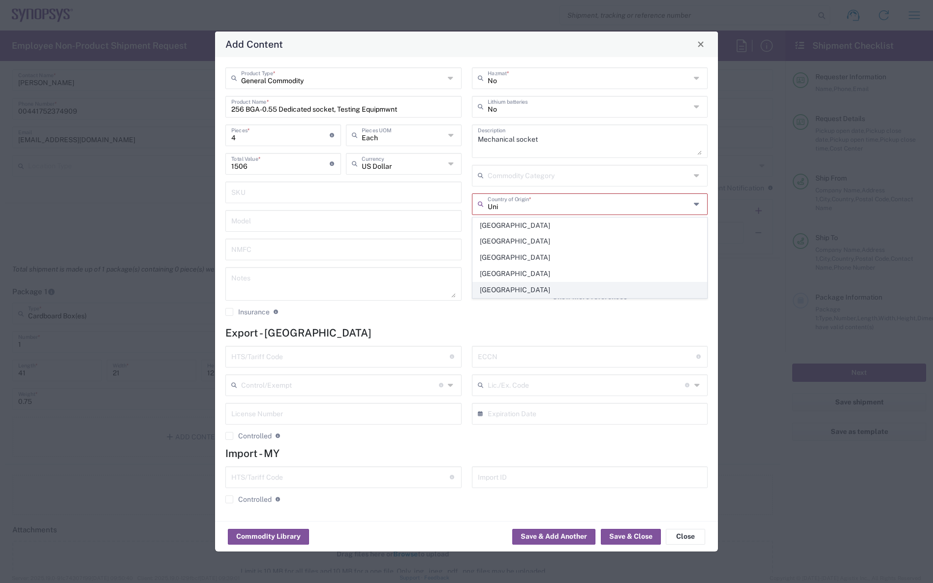
click at [500, 287] on span "United States" at bounding box center [590, 290] width 234 height 15
type input "United States"
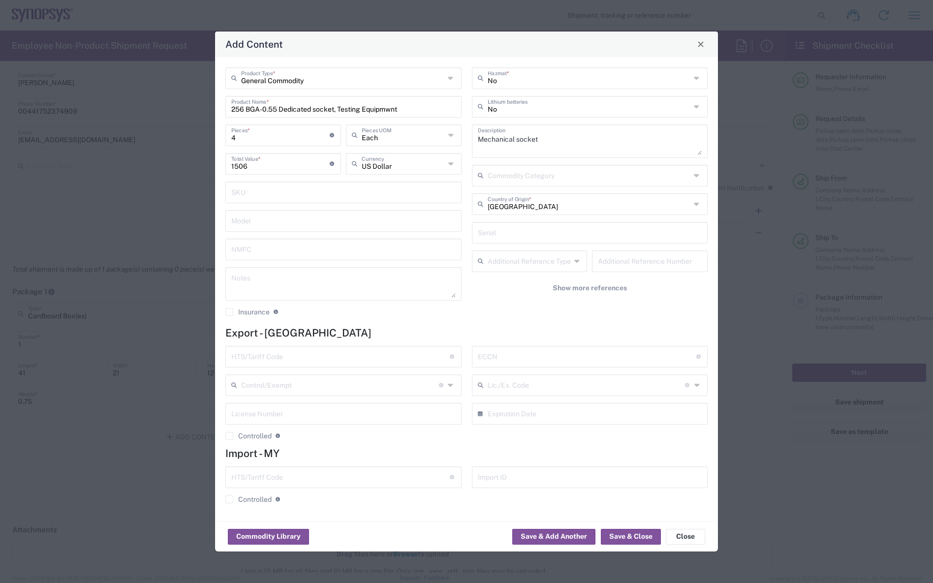
click at [288, 354] on input "text" at bounding box center [340, 356] width 219 height 17
type input "9030.82.0000"
click at [487, 358] on input "text" at bounding box center [587, 356] width 219 height 17
type input "EAR99"
click at [452, 385] on icon at bounding box center [451, 386] width 7 height 16
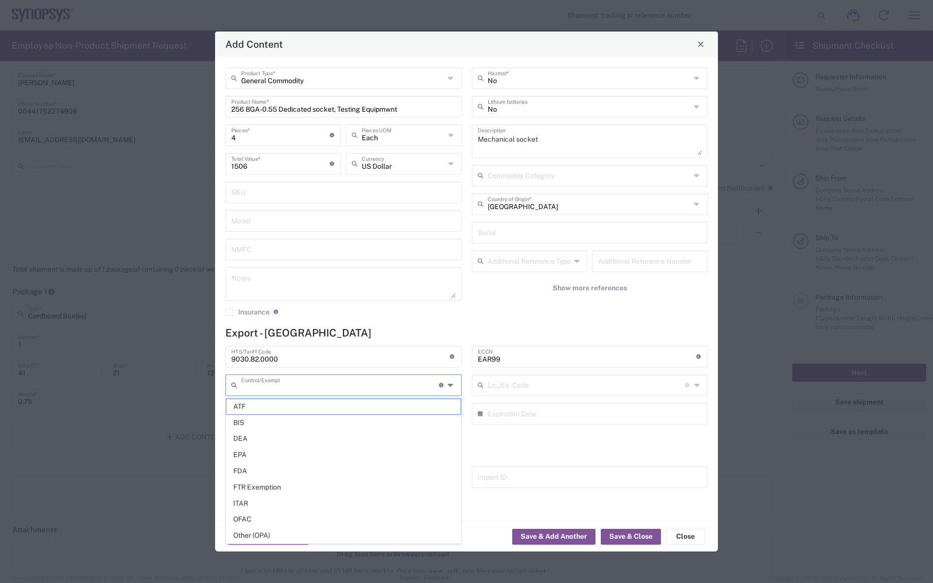
click at [452, 385] on icon at bounding box center [451, 386] width 7 height 16
click at [220, 378] on div "General Commodity Product Type * 256 BGA-0.55 Dedicated socket, Testing Equipmw…" at bounding box center [466, 289] width 503 height 464
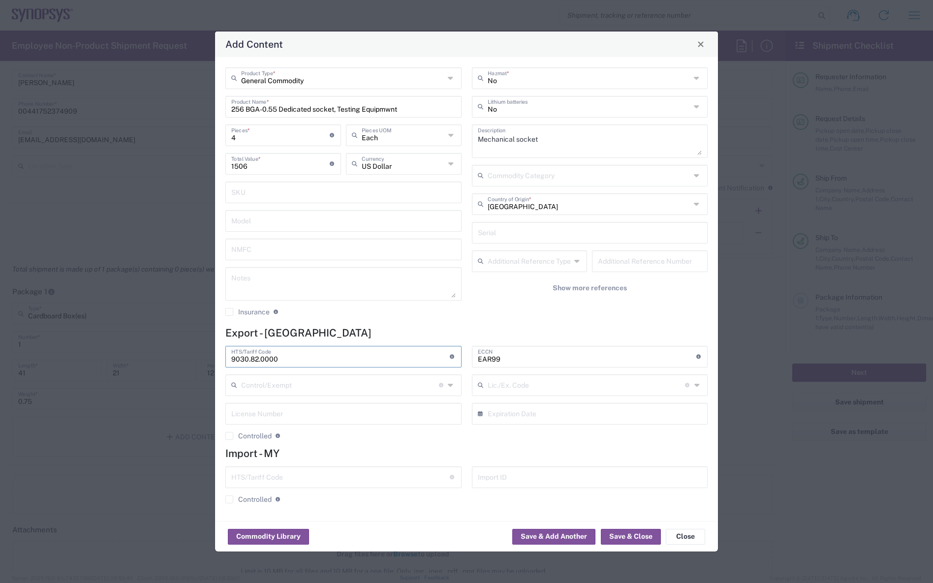
drag, startPoint x: 282, startPoint y: 359, endPoint x: 203, endPoint y: 355, distance: 78.9
click at [203, 355] on div "Add Content General Commodity Product Type * 256 BGA-0.55 Dedicated socket, Tes…" at bounding box center [466, 291] width 933 height 583
click at [283, 479] on input "text" at bounding box center [340, 476] width 219 height 17
paste input "9030.82.0000"
type input "9030.82.0000"
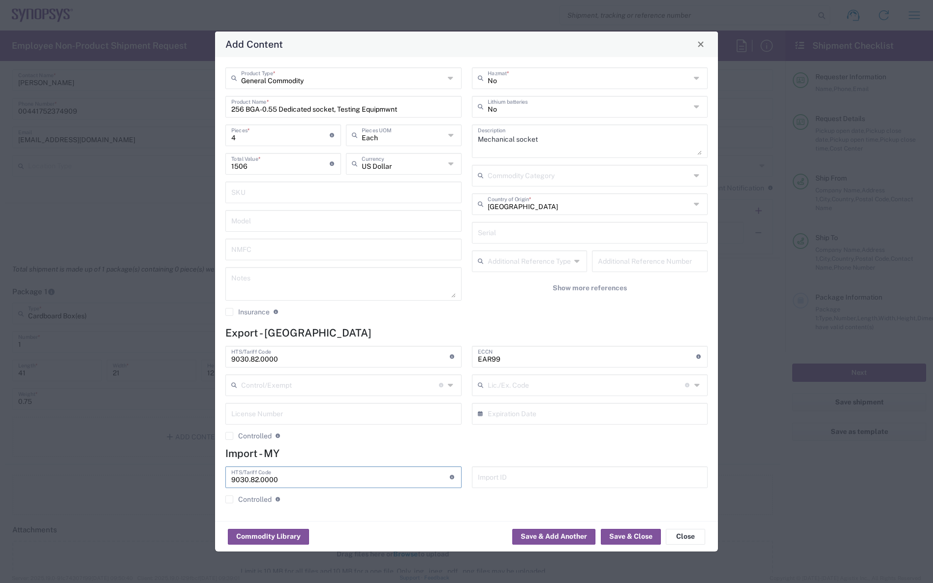
click at [396, 503] on agx-checkbox-control "Controlled Governmental control of exports for statistical, strategic and suppl…" at bounding box center [343, 499] width 236 height 9
click at [621, 538] on button "Save & Close" at bounding box center [631, 537] width 60 height 16
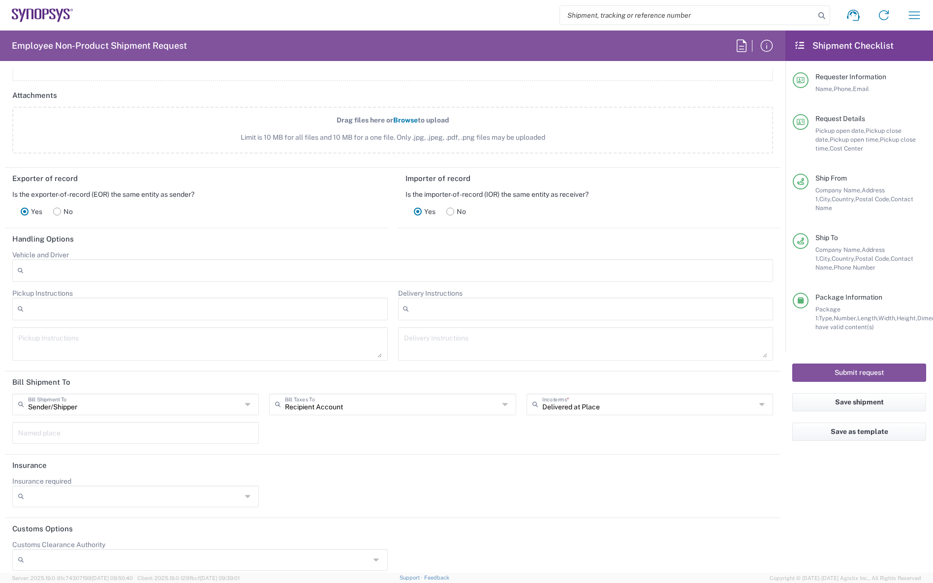
scroll to position [1161, 0]
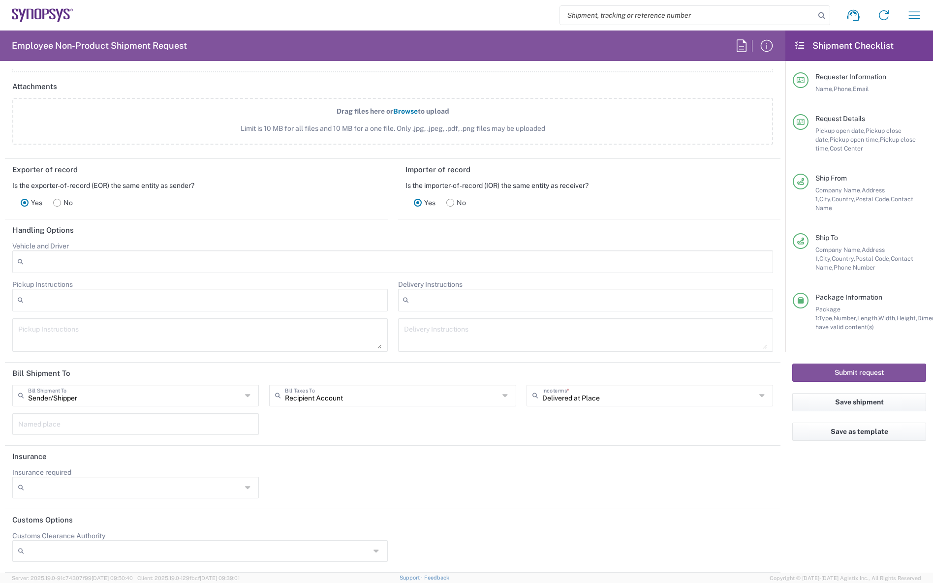
drag, startPoint x: 567, startPoint y: 400, endPoint x: 587, endPoint y: 397, distance: 19.8
click at [567, 400] on input "Delivered at Place" at bounding box center [649, 394] width 214 height 17
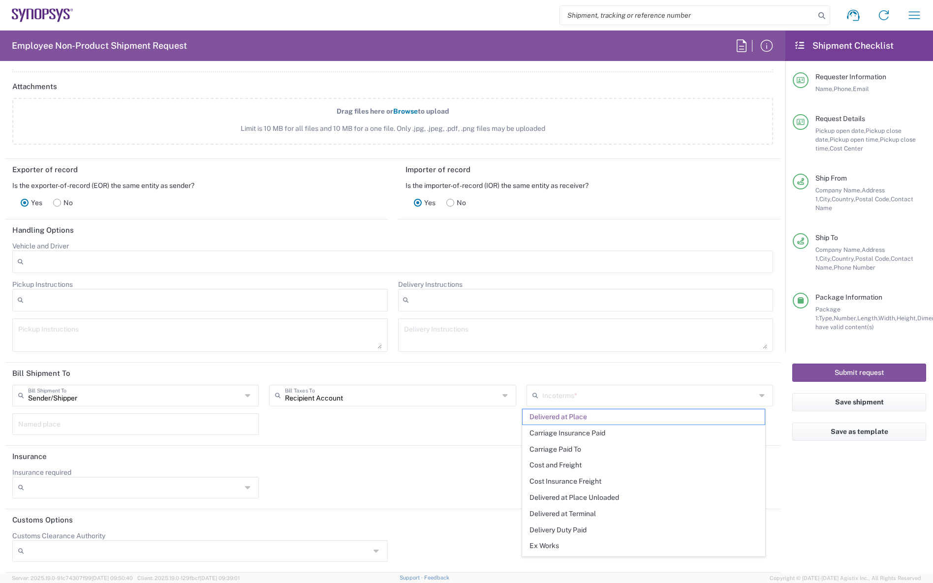
click at [610, 355] on div "Delivery Instructions After Hour Delivery Breakdown Crane Required Delivery Dep…" at bounding box center [586, 319] width 386 height 79
type input "Delivered at Place"
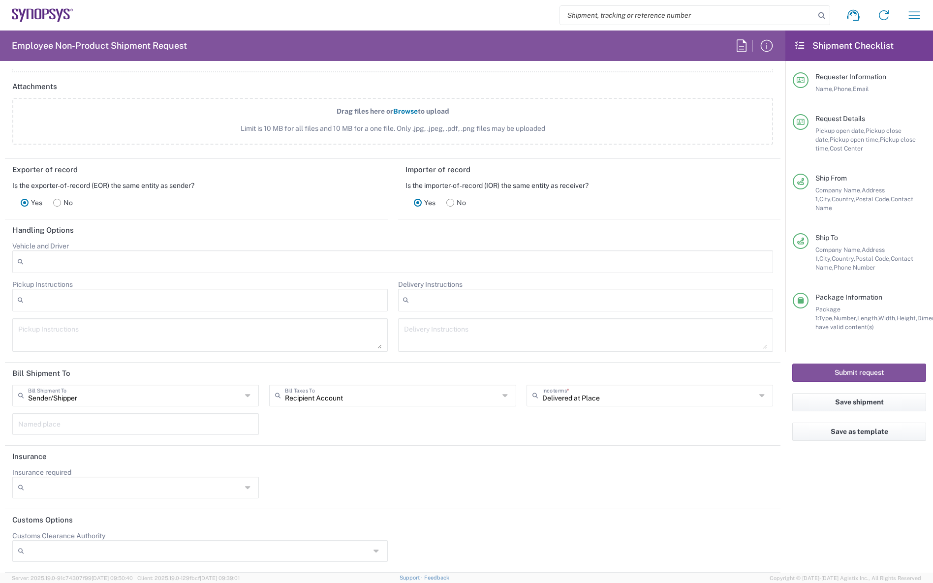
click at [706, 46] on agx-form-header "Employee Non-Product Shipment Request" at bounding box center [393, 46] width 786 height 31
click at [770, 45] on icon "button" at bounding box center [767, 46] width 16 height 16
click at [503, 396] on icon at bounding box center [507, 396] width 8 height 16
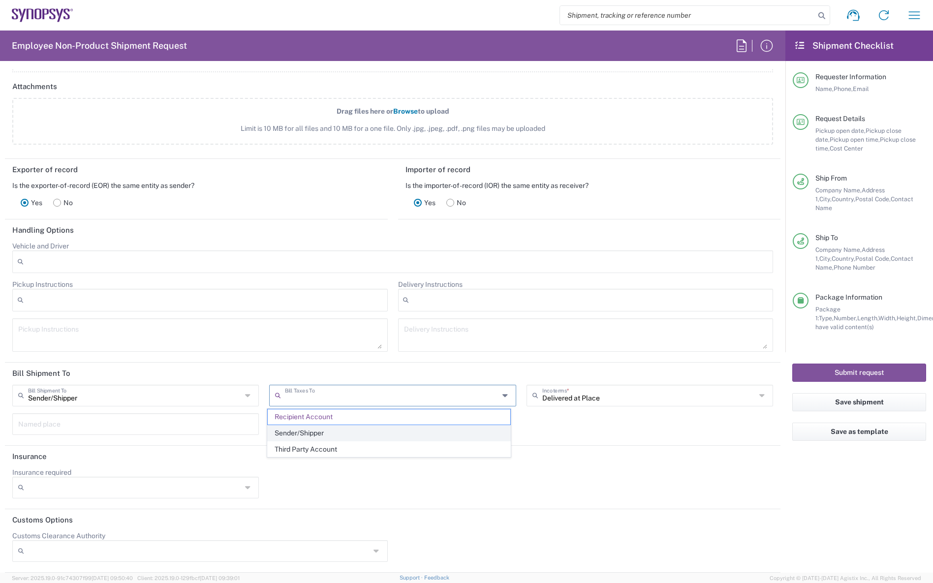
click at [343, 430] on span "Sender/Shipper" at bounding box center [389, 433] width 242 height 15
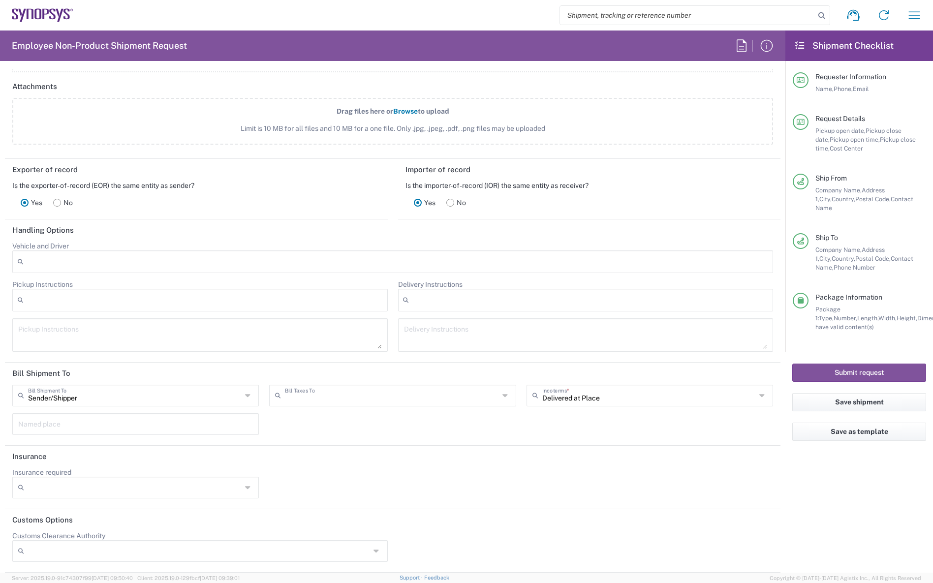
type input "Sender/Shipper"
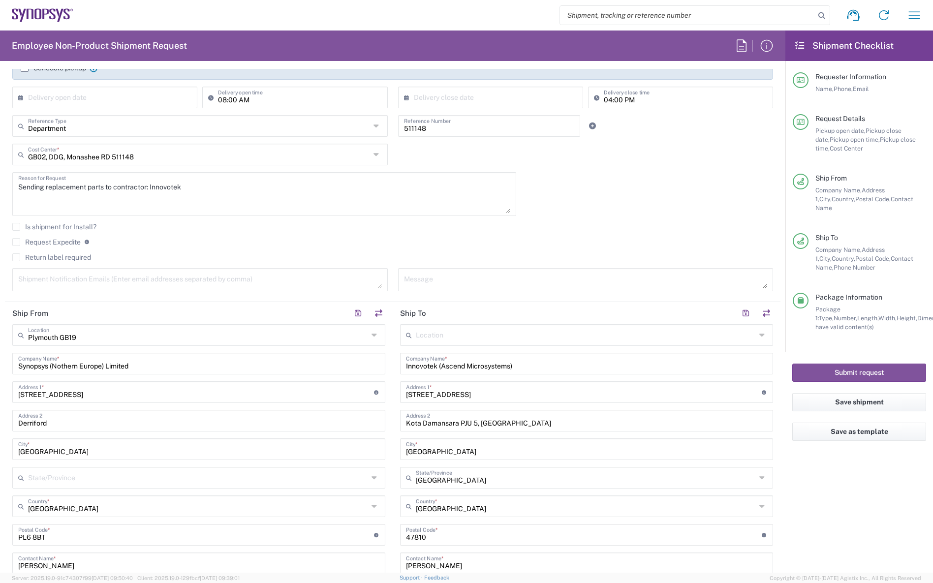
scroll to position [0, 0]
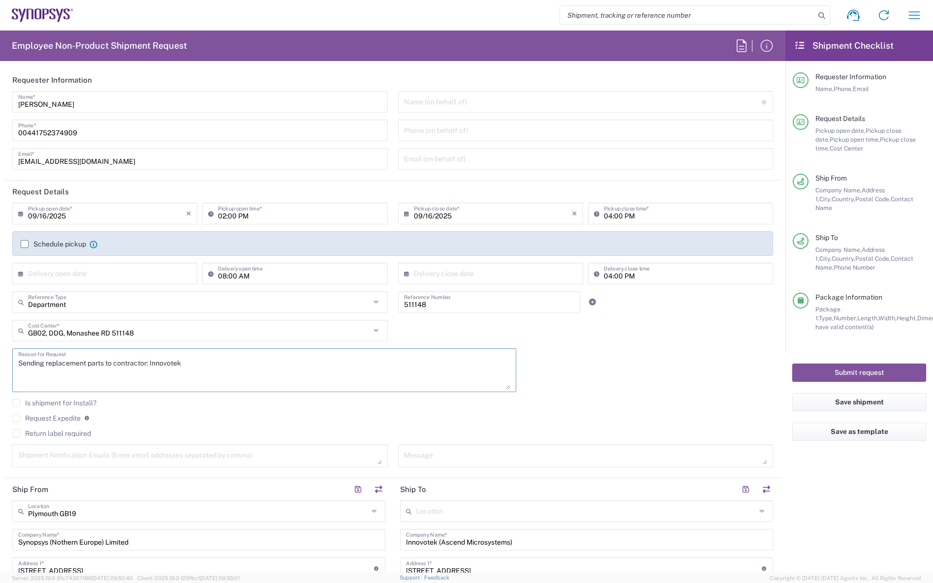
click at [190, 368] on textarea "Sending replacement parts to contractor: Innovotek" at bounding box center [264, 370] width 492 height 38
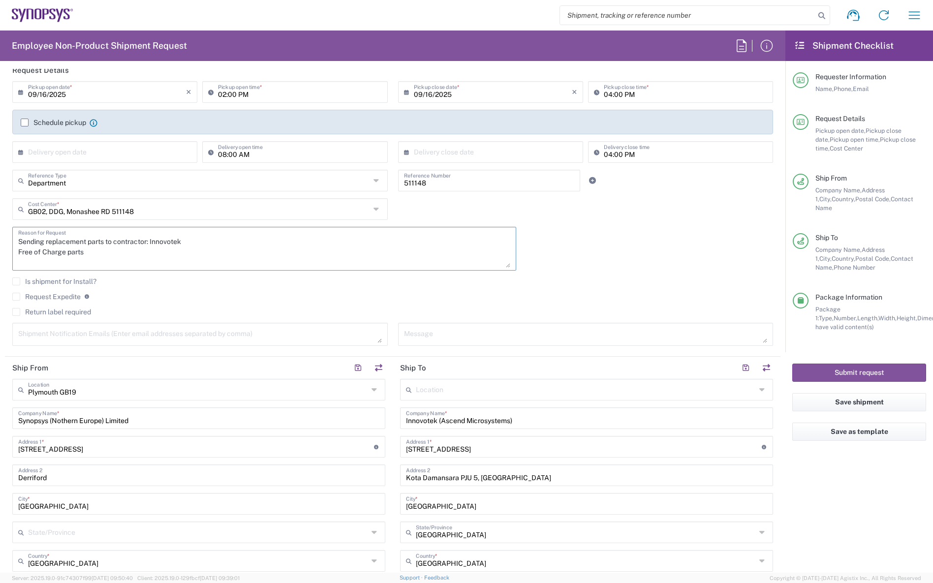
scroll to position [148, 0]
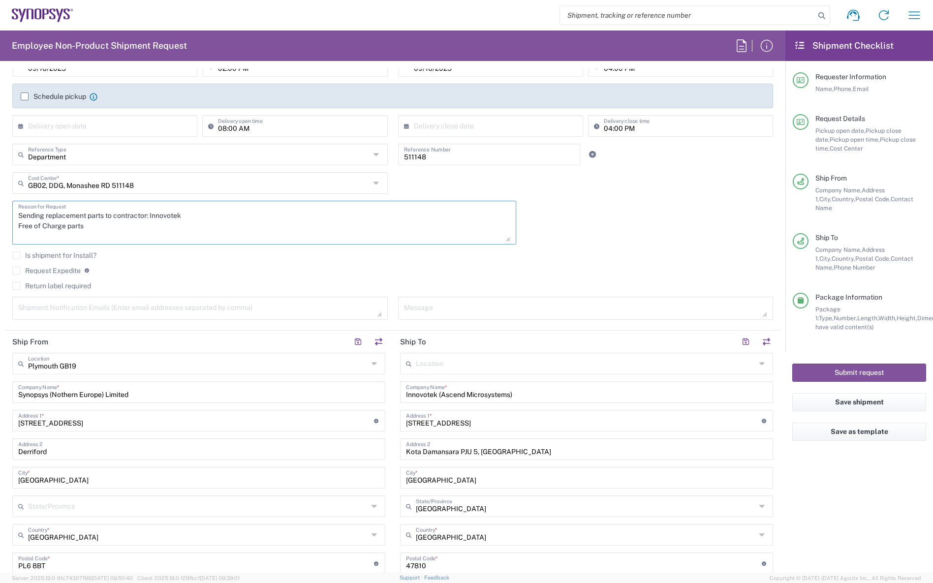
type textarea "Sending replacement parts to contractor: Innovotek Free of Charge parts"
click at [573, 253] on agx-checkbox-control "Is shipment for Install?" at bounding box center [392, 256] width 761 height 8
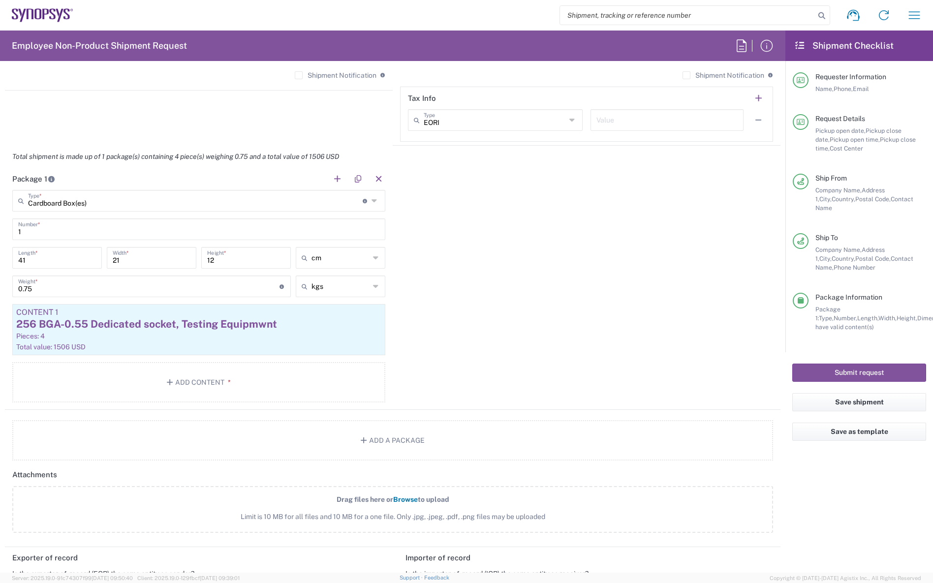
scroll to position [788, 0]
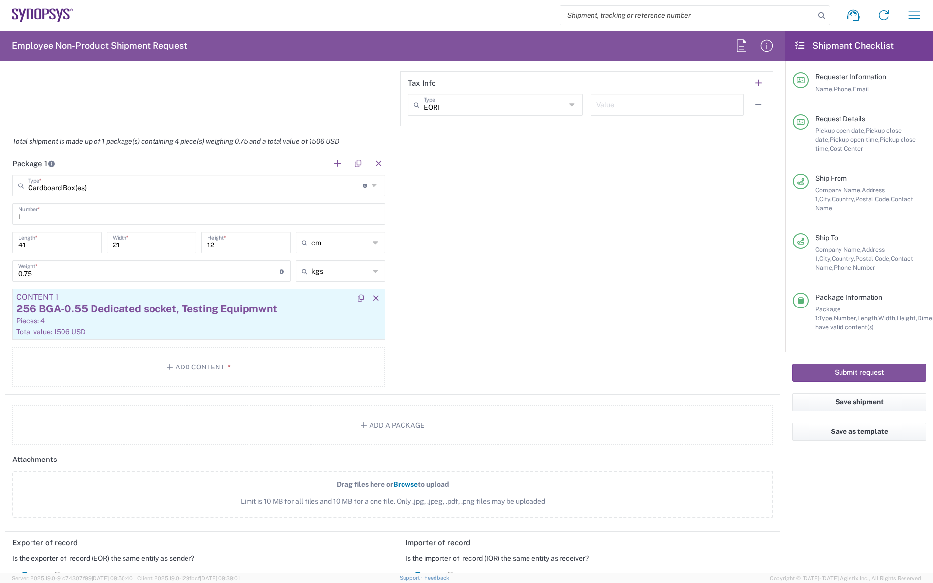
click at [241, 307] on div "256 BGA-0.55 Dedicated socket, Testing Equipmwnt" at bounding box center [198, 309] width 365 height 15
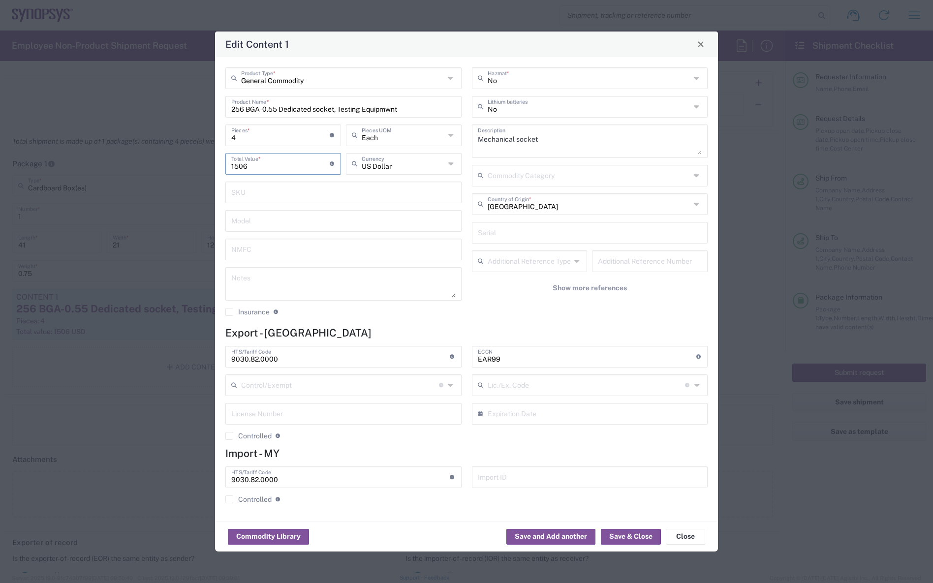
drag, startPoint x: 264, startPoint y: 168, endPoint x: 210, endPoint y: 166, distance: 53.7
click at [210, 166] on div "Edit Content 1 General Commodity Product Type * 256 BGA-0.55 Dedicated socket, …" at bounding box center [466, 291] width 933 height 583
type input "6024"
click at [257, 277] on textarea at bounding box center [343, 284] width 224 height 28
type textarea "Commodity is Synopsys property as is provided Free of Charge"
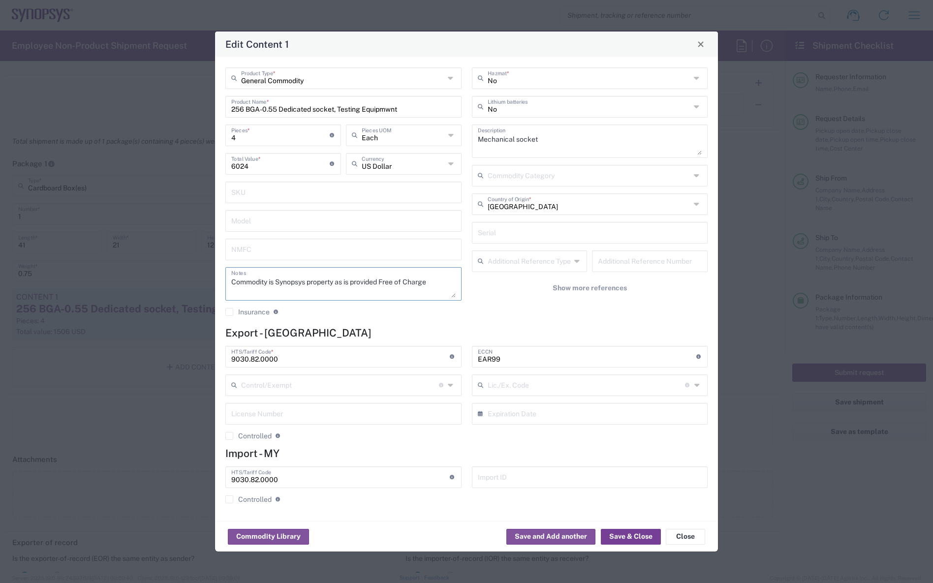
click at [623, 537] on button "Save & Close" at bounding box center [631, 537] width 60 height 16
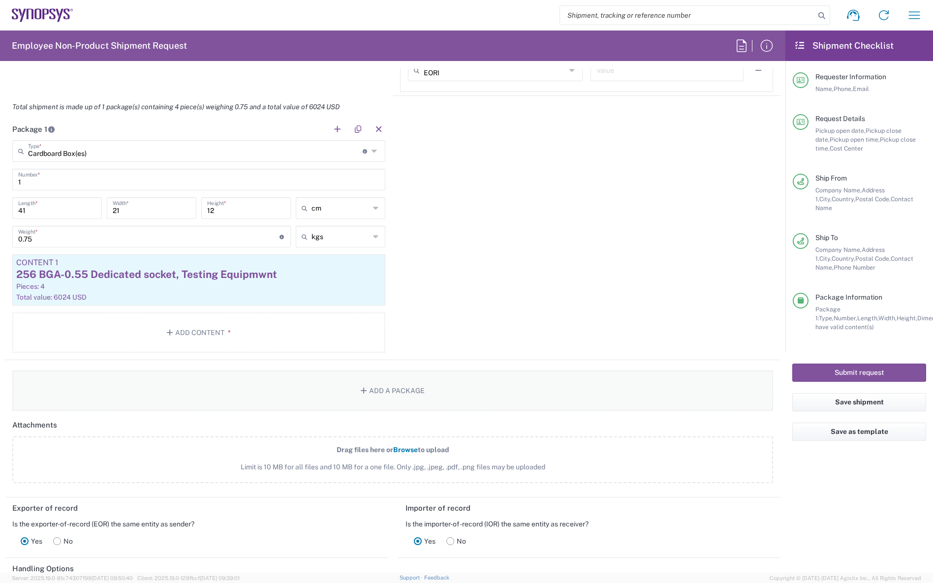
scroll to position [837, 0]
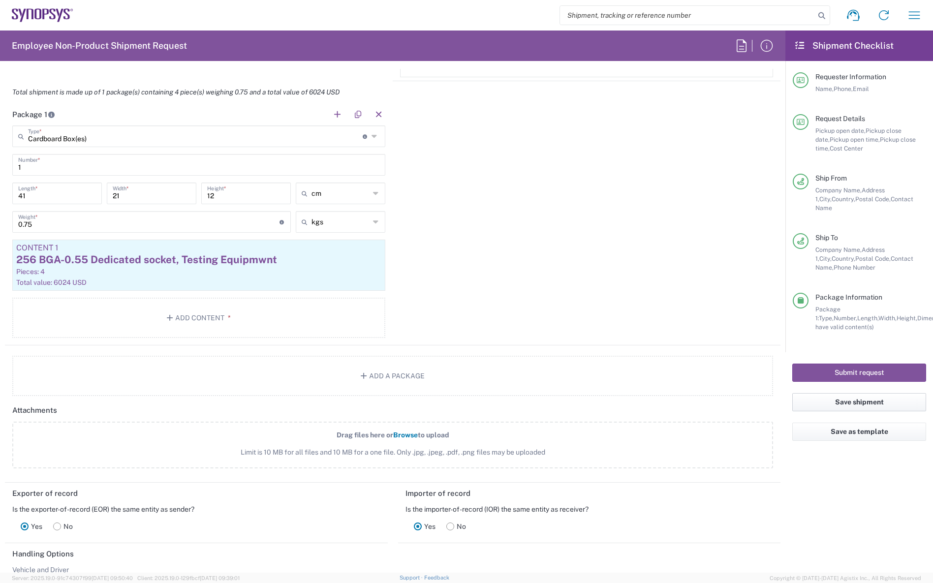
click at [869, 393] on button "Save shipment" at bounding box center [859, 402] width 134 height 18
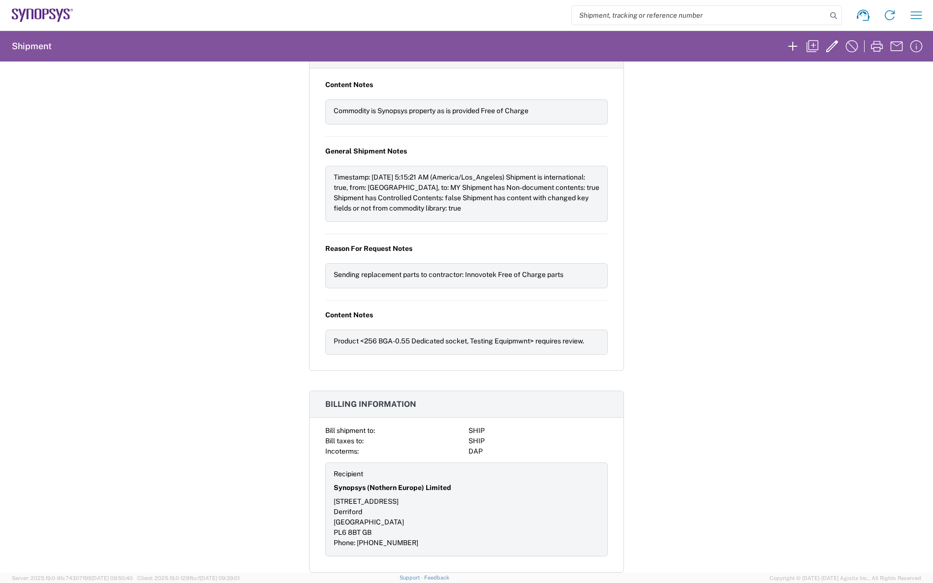
scroll to position [760, 0]
click at [829, 46] on icon "button" at bounding box center [832, 46] width 16 height 16
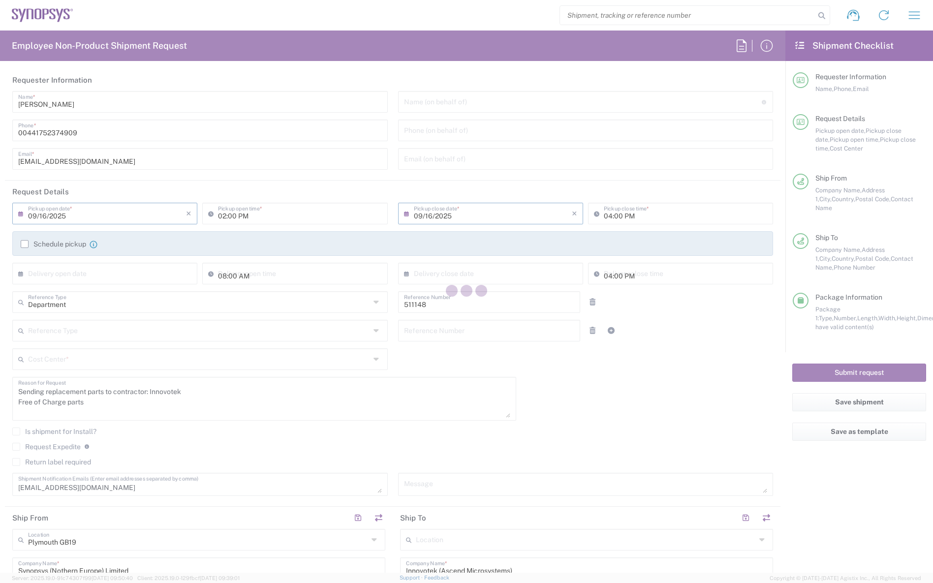
type input "Cardboard Box(es)"
type input "Selangor"
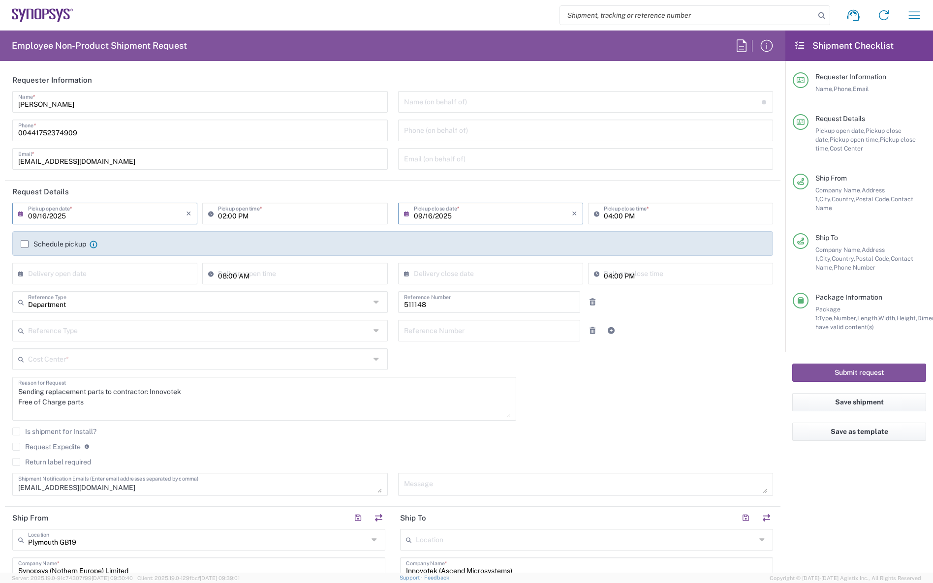
type input "GB02, DDG, Monashee RD 511148"
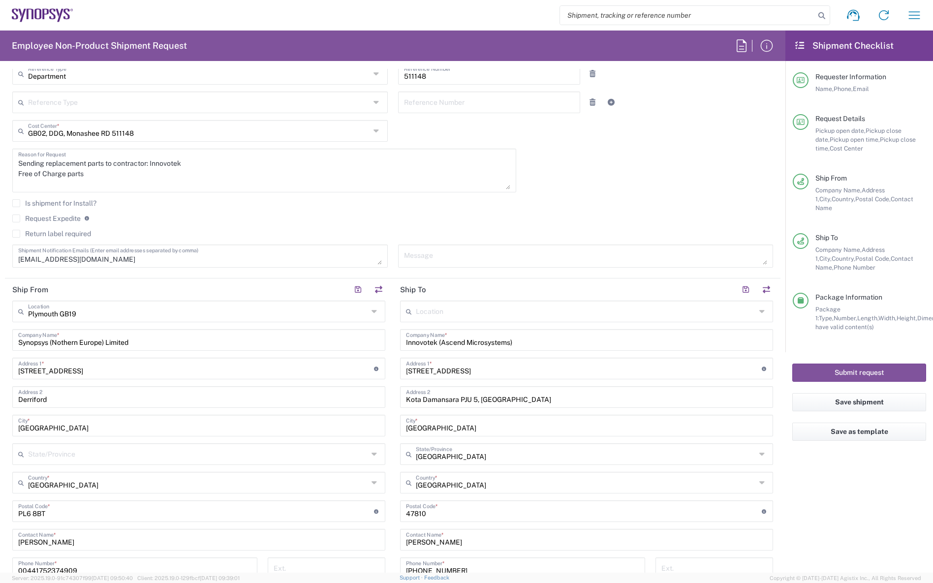
scroll to position [295, 0]
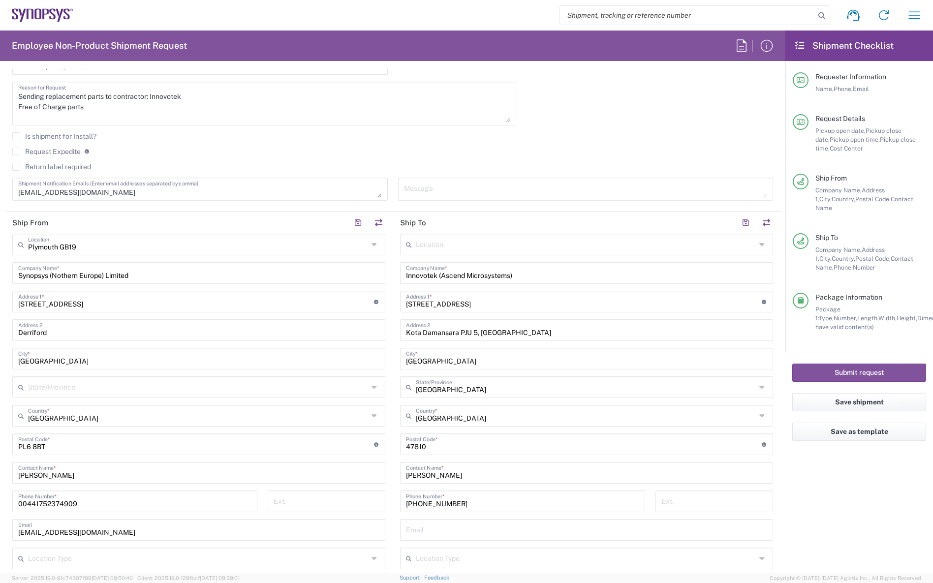
click at [133, 112] on textarea "Sending replacement parts to contractor: Innovotek Free of Charge parts" at bounding box center [264, 104] width 492 height 38
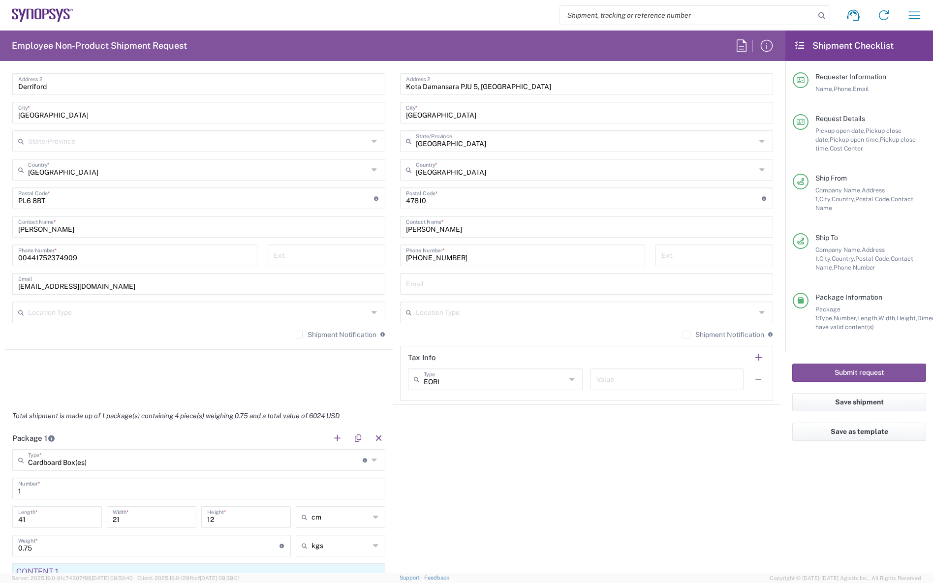
scroll to position [738, 0]
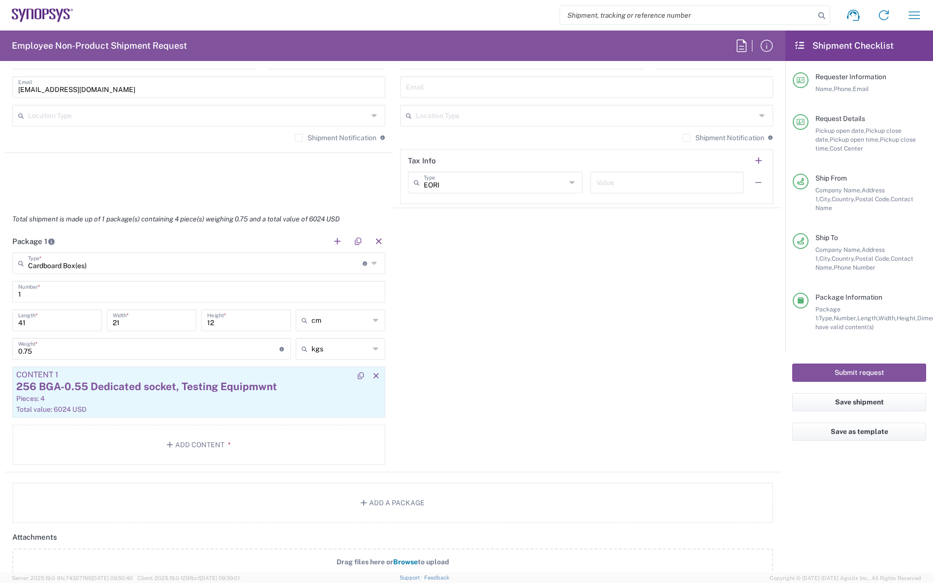
click at [126, 395] on div "Pieces: 4" at bounding box center [198, 398] width 365 height 9
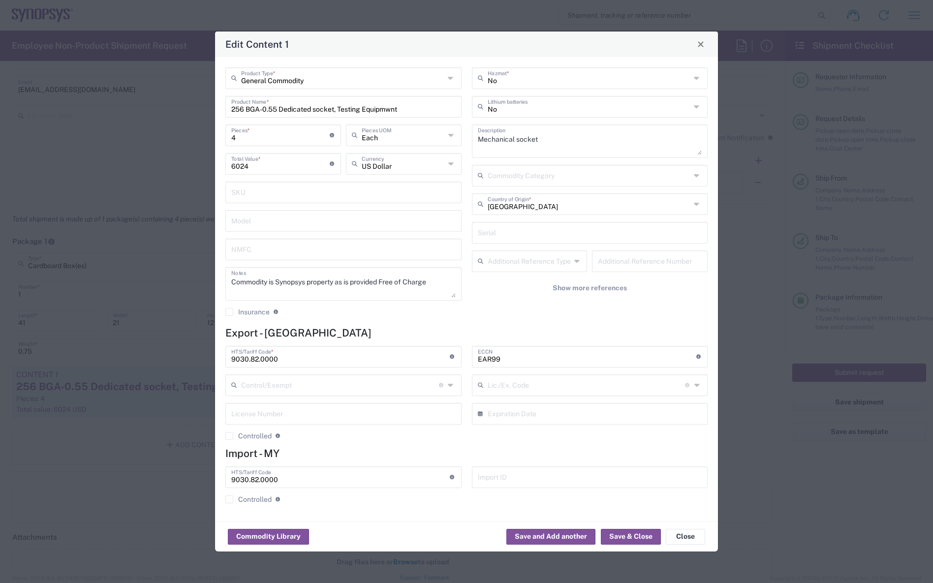
click at [388, 109] on input "256 BGA-0.55 Dedicated socket, Testing Equipmwnt" at bounding box center [343, 105] width 224 height 17
type input "256 BGA-0.55 Dedicated socket, Testing Equipment"
click at [634, 538] on button "Save & Close" at bounding box center [631, 537] width 60 height 16
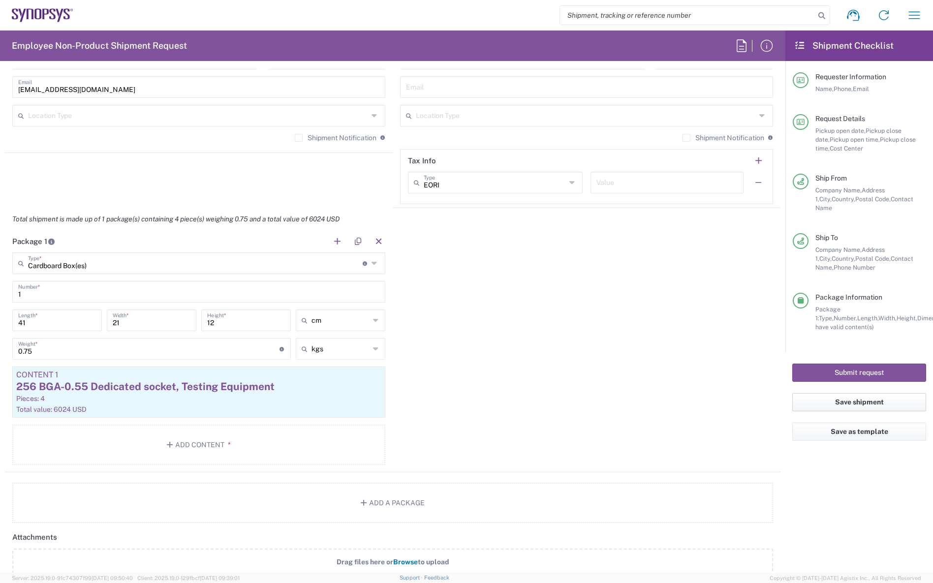
click at [869, 393] on button "Save shipment" at bounding box center [859, 402] width 134 height 18
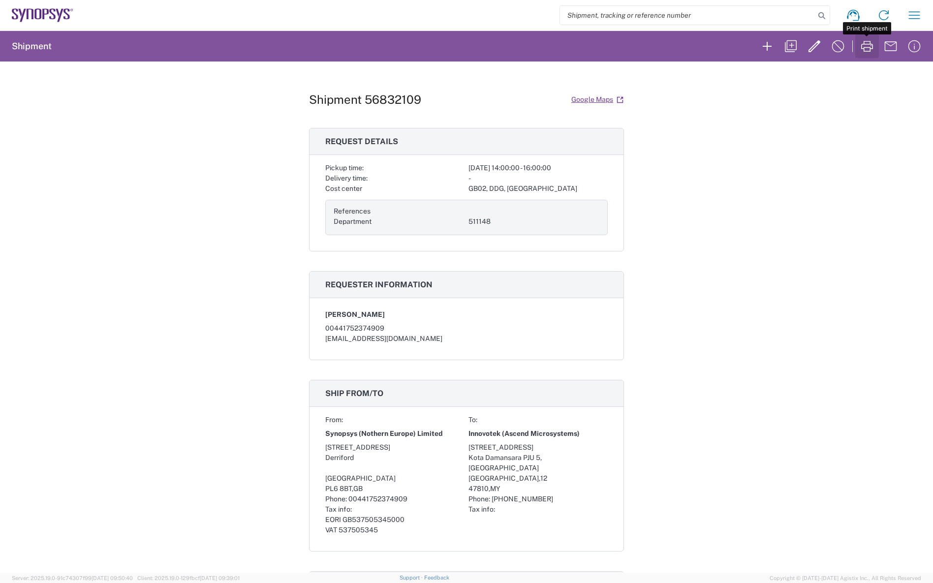
click at [869, 48] on icon "button" at bounding box center [867, 46] width 12 height 11
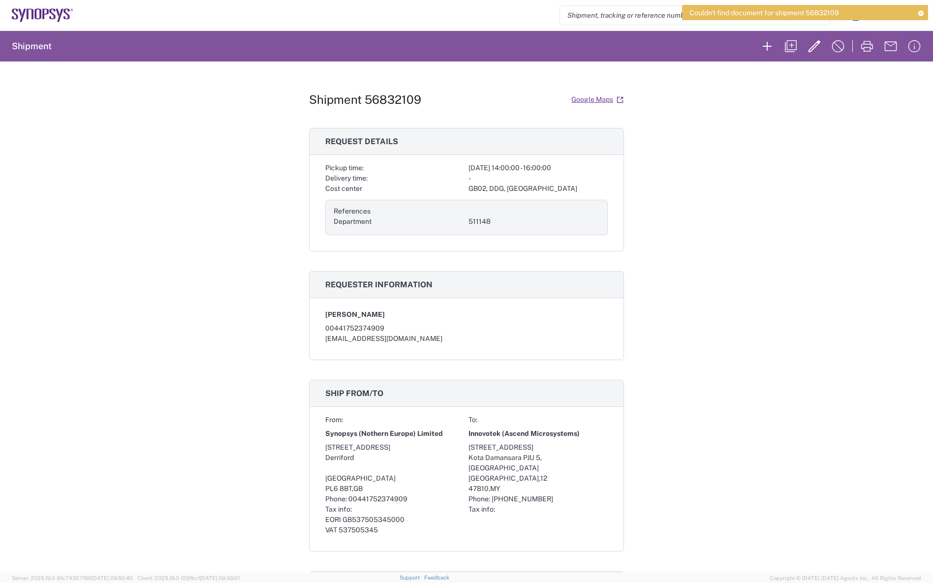
click at [780, 152] on div "Shipment 56832109 Google Maps Request details Pickup time: 2025-09-16 14:00:00 …" at bounding box center [466, 317] width 933 height 511
click at [865, 47] on icon "button" at bounding box center [867, 46] width 16 height 16
click at [919, 29] on div "Couldn't find document for shipment 56832109" at bounding box center [805, 34] width 246 height 15
click at [920, 12] on icon at bounding box center [921, 12] width 7 height 5
click at [920, 11] on icon at bounding box center [921, 12] width 7 height 5
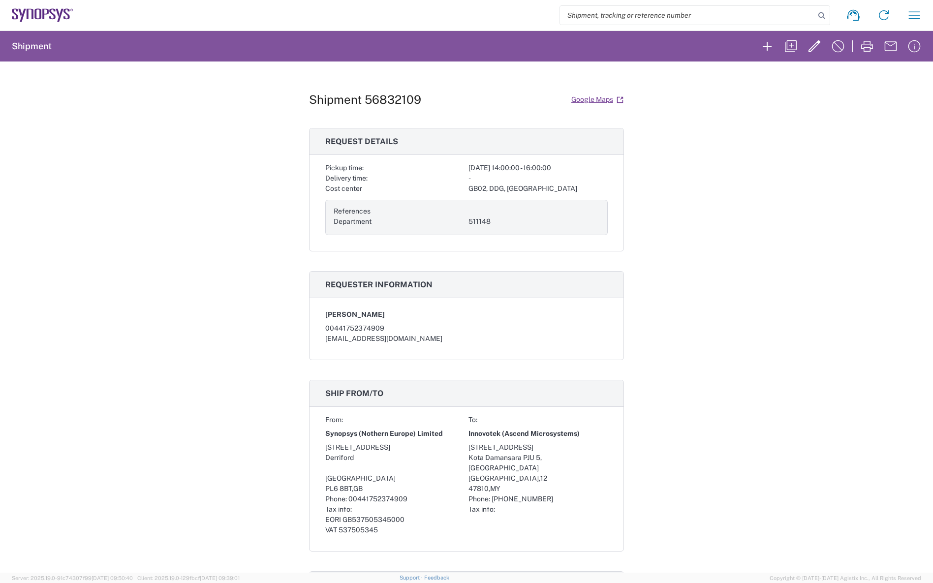
click at [747, 259] on div "Shipment 56832109 Google Maps Request details Pickup time: 2025-09-16 14:00:00 …" at bounding box center [466, 317] width 933 height 511
click at [912, 16] on icon "button" at bounding box center [915, 15] width 16 height 16
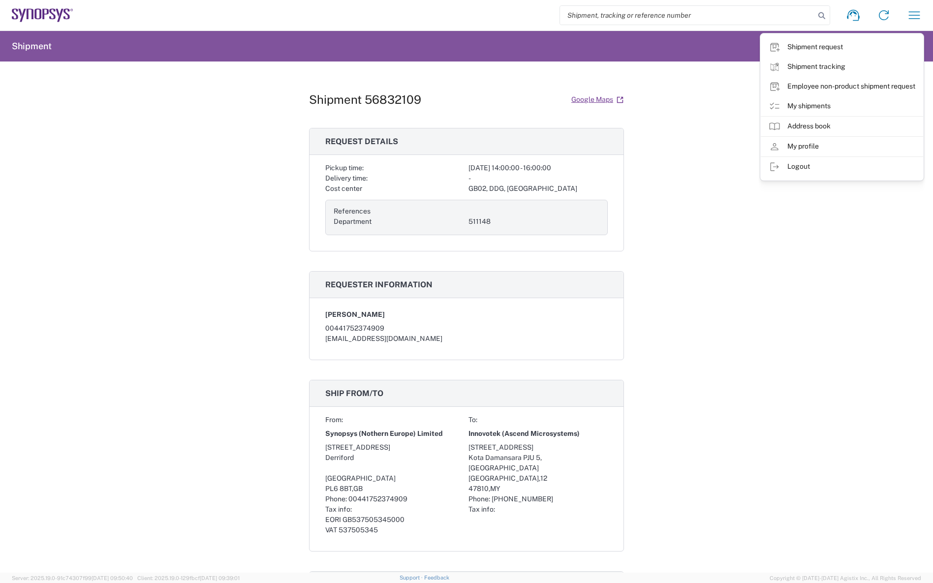
click at [843, 248] on div "Shipment 56832109 Google Maps Request details Pickup time: 2025-09-16 14:00:00 …" at bounding box center [466, 317] width 933 height 511
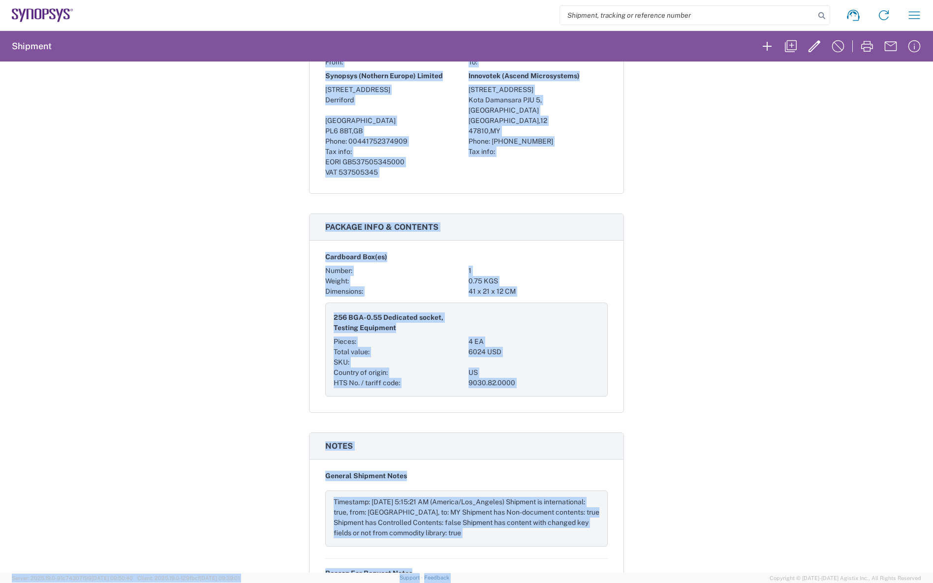
scroll to position [923, 0]
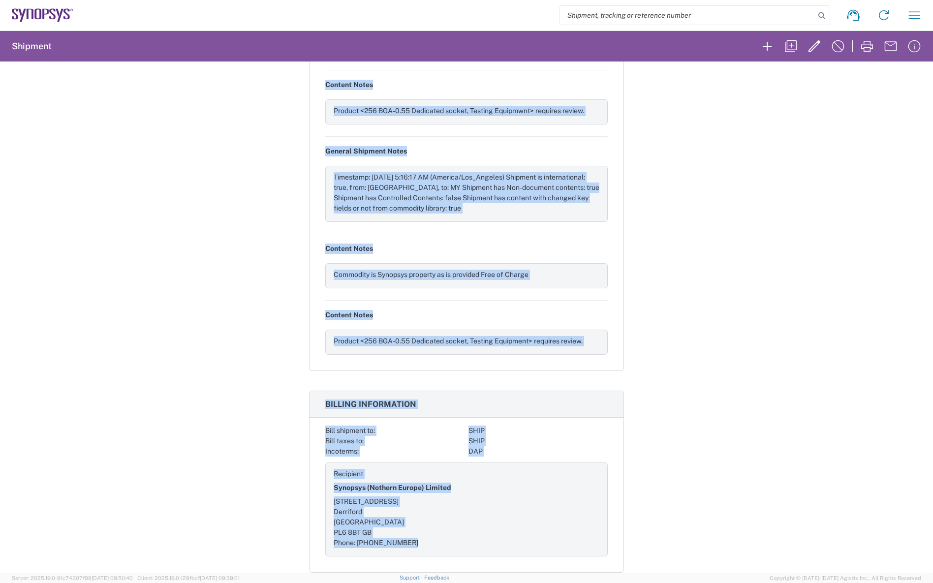
drag, startPoint x: 307, startPoint y: 99, endPoint x: 721, endPoint y: 546, distance: 609.2
click at [721, 546] on div "Shipment 56832109 Google Maps Request details Pickup time: 2025-09-16 14:00:00 …" at bounding box center [466, 317] width 933 height 511
copy div "Shipment 56832109 Google Maps Request details Pickup time: 2025-09-16 14:00:00 …"
click at [698, 205] on div "Shipment 56832109 Google Maps Request details Pickup time: 2025-09-16 14:00:00 …" at bounding box center [466, 317] width 933 height 511
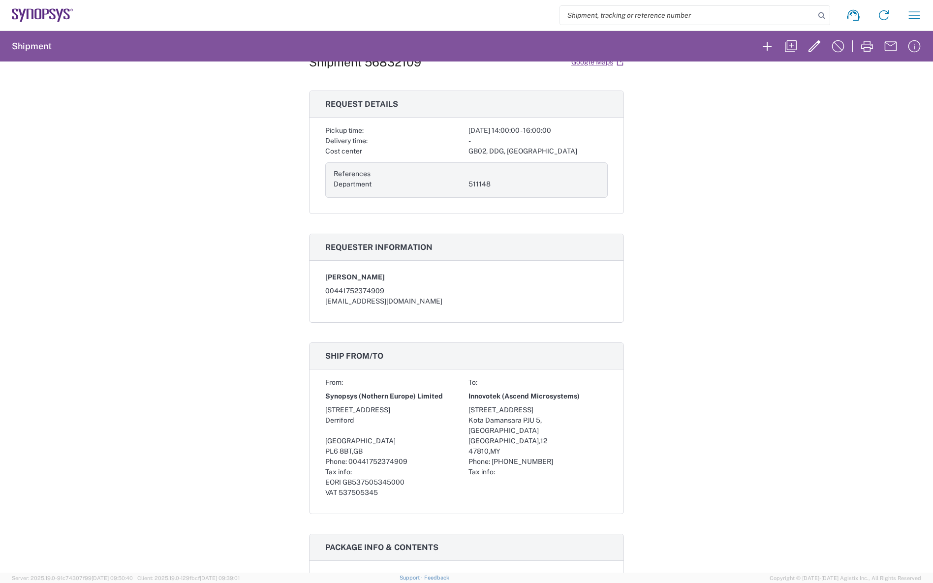
scroll to position [0, 0]
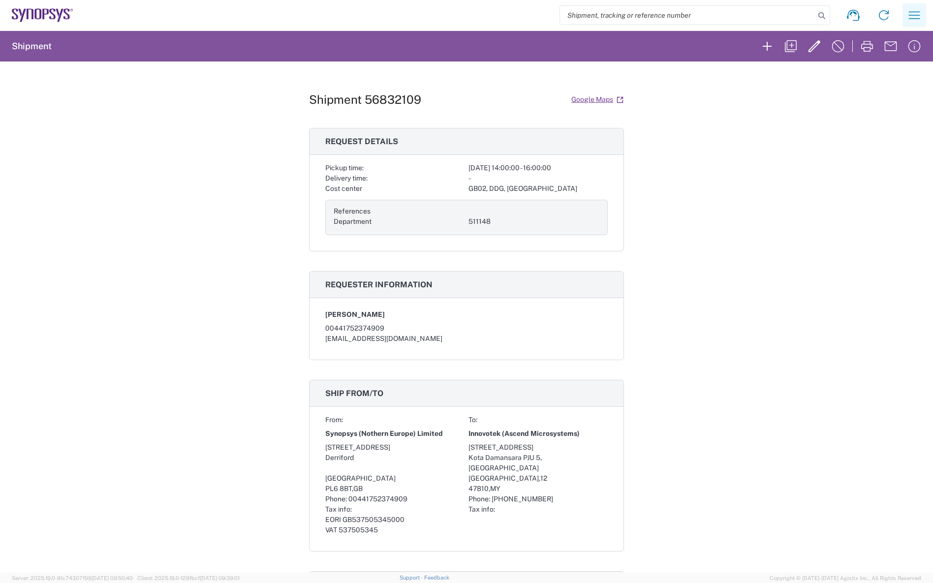
click at [916, 12] on icon "button" at bounding box center [914, 14] width 11 height 7
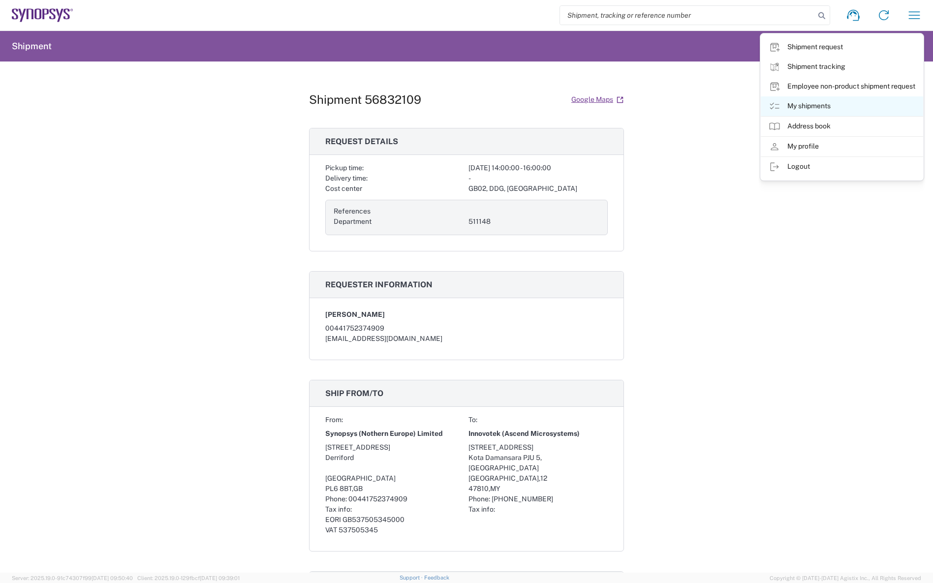
click at [831, 105] on link "My shipments" at bounding box center [842, 106] width 162 height 20
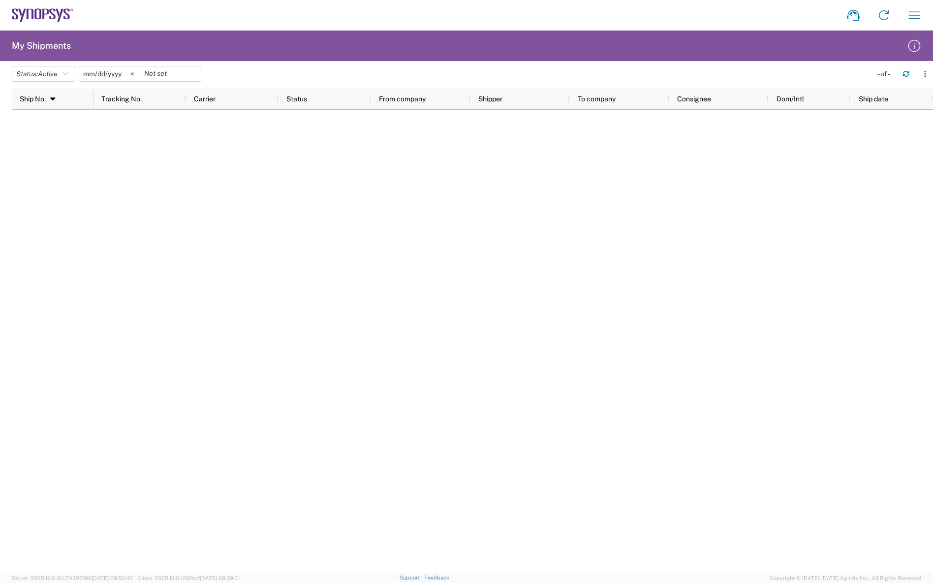
click at [133, 74] on icon at bounding box center [132, 74] width 2 height 2
click at [63, 71] on button "Status: Active" at bounding box center [43, 74] width 63 height 16
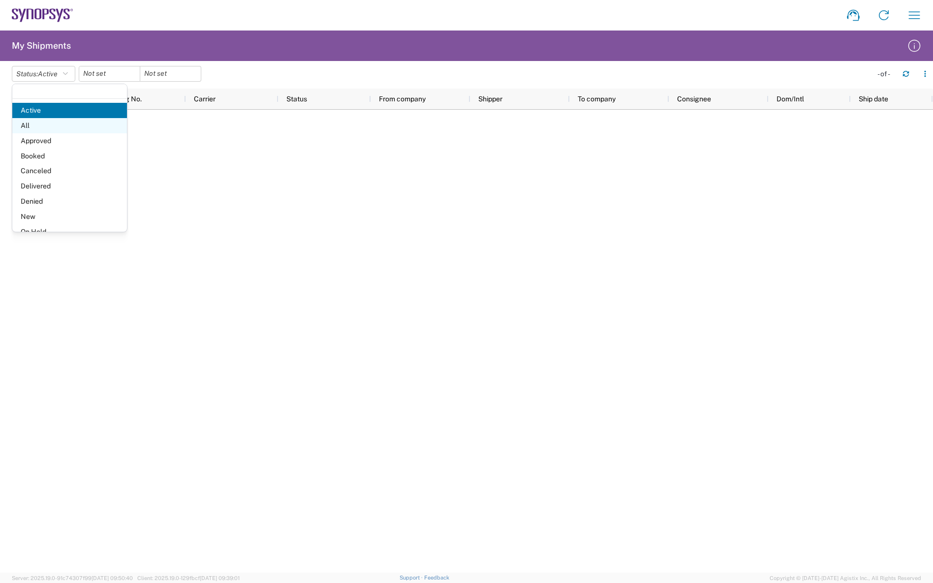
click at [52, 123] on span "All" at bounding box center [69, 125] width 115 height 15
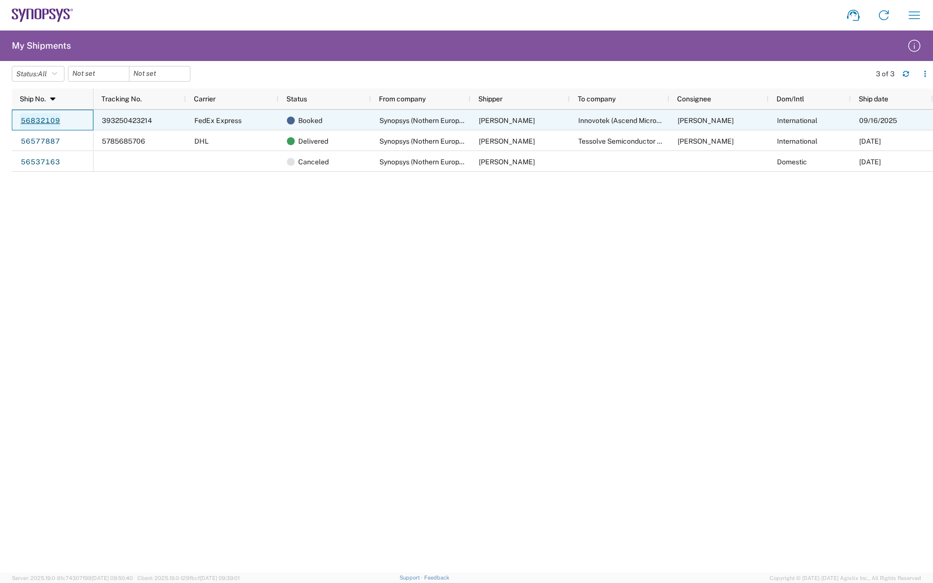
click at [46, 117] on link "56832109" at bounding box center [40, 121] width 40 height 16
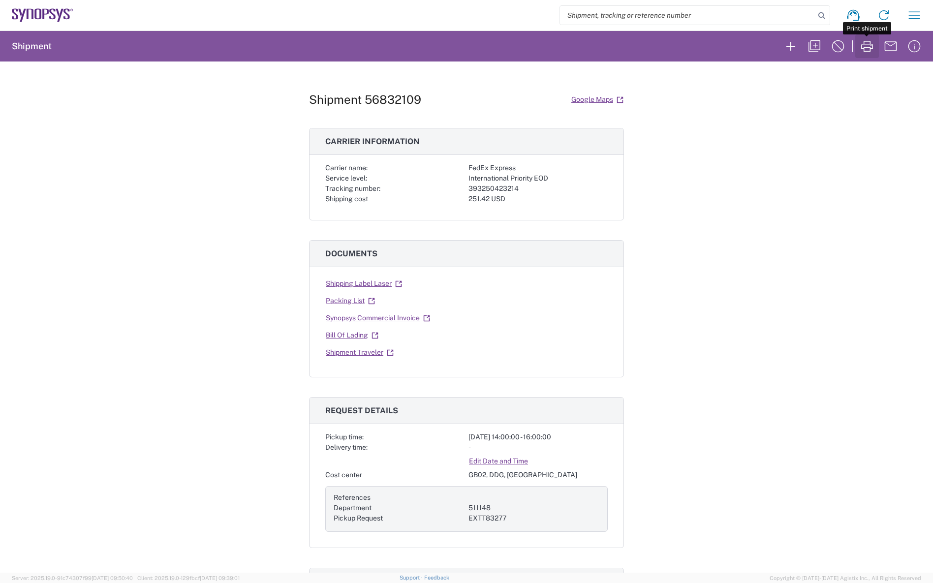
click at [865, 49] on icon "button" at bounding box center [867, 46] width 16 height 16
click at [342, 348] on link "Shipment Traveler" at bounding box center [359, 352] width 69 height 17
click at [923, 12] on button "button" at bounding box center [915, 15] width 24 height 24
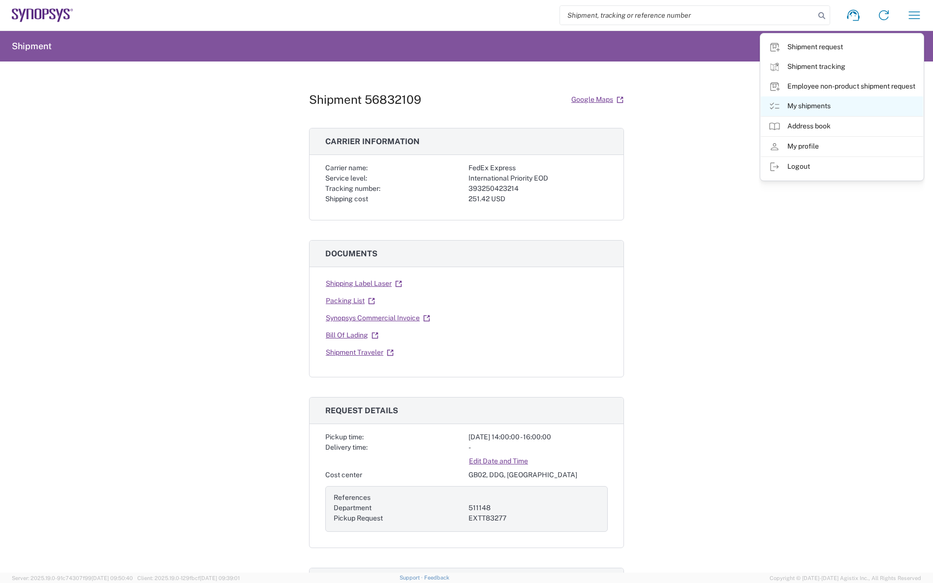
click at [831, 104] on link "My shipments" at bounding box center [842, 106] width 162 height 20
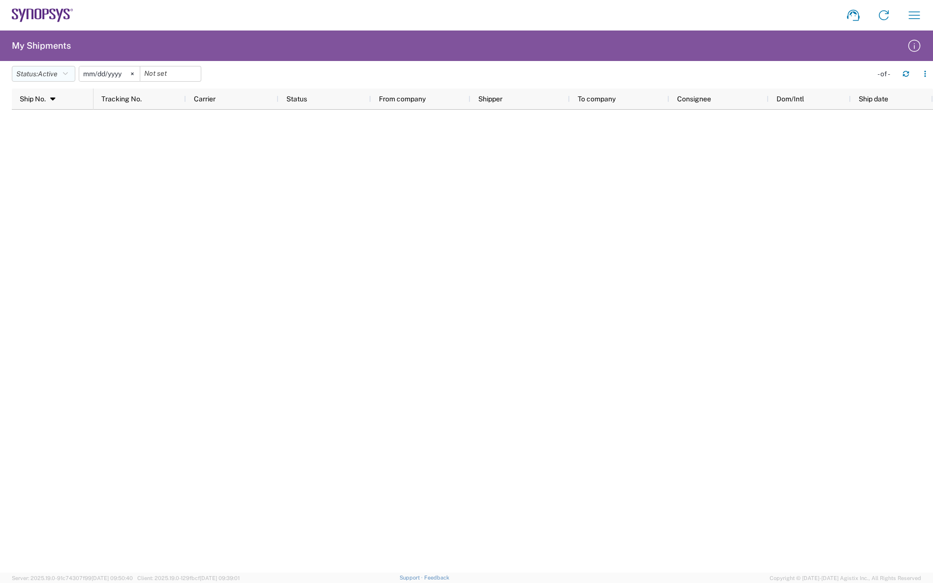
click at [68, 74] on icon "button" at bounding box center [65, 73] width 5 height 7
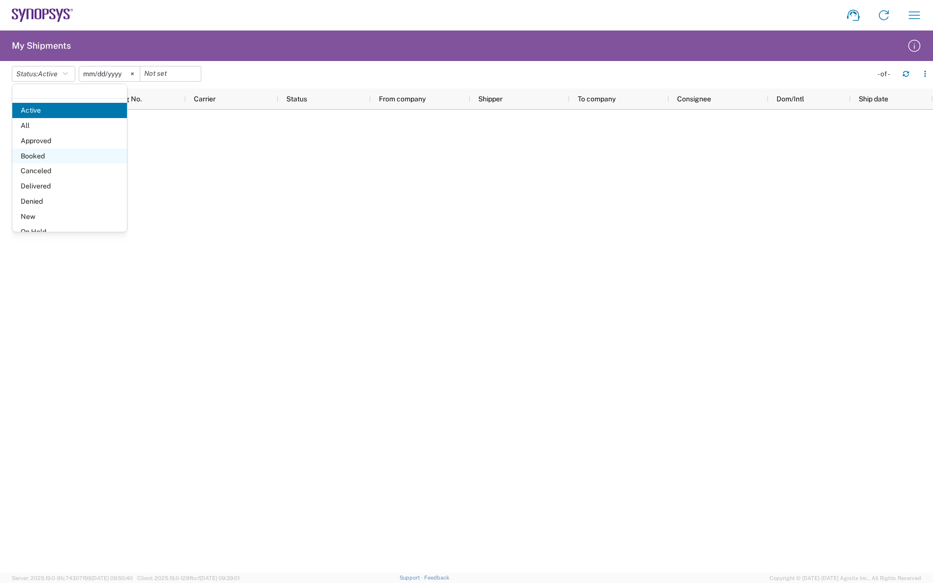
click at [64, 153] on span "Booked" at bounding box center [69, 156] width 115 height 15
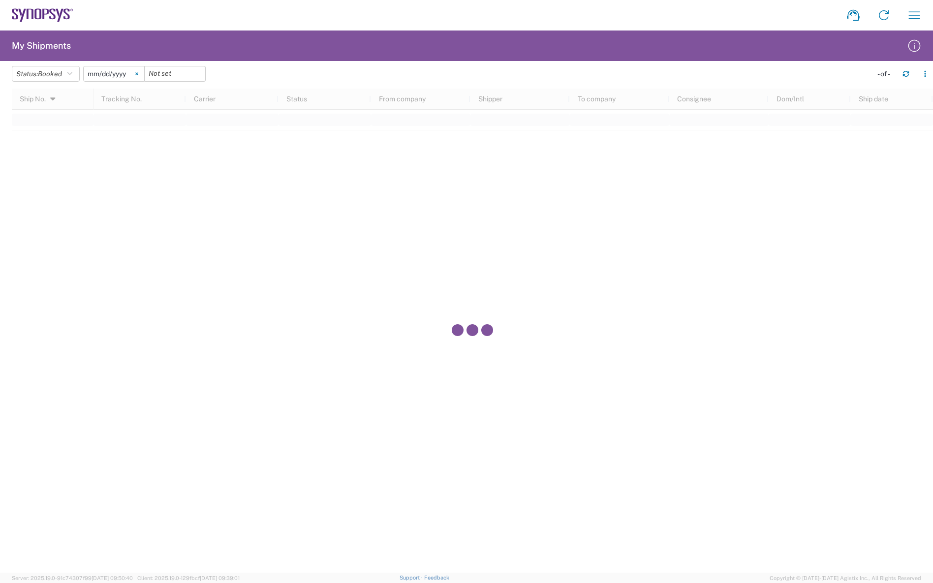
click at [138, 73] on icon at bounding box center [136, 73] width 3 height 3
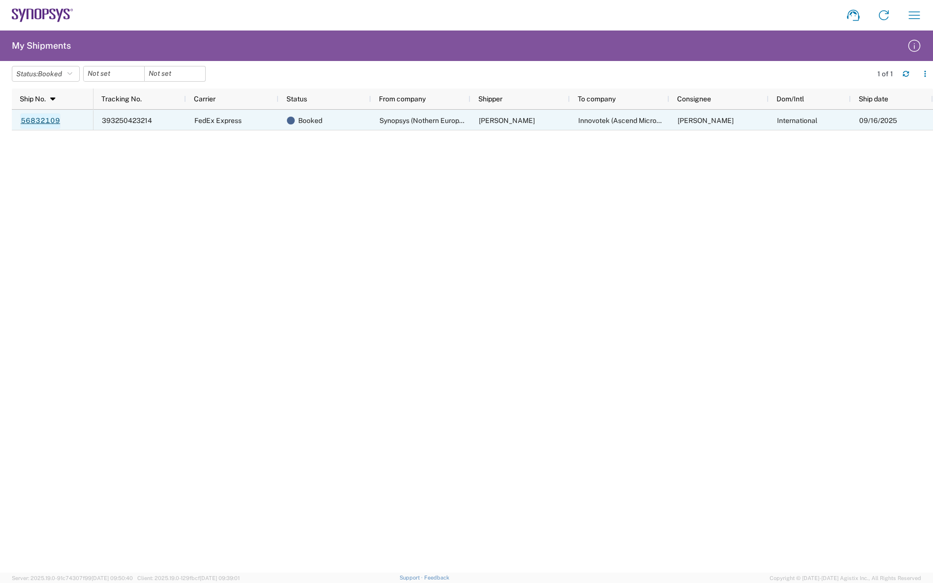
click at [45, 117] on link "56832109" at bounding box center [40, 121] width 40 height 16
